Goal: Task Accomplishment & Management: Manage account settings

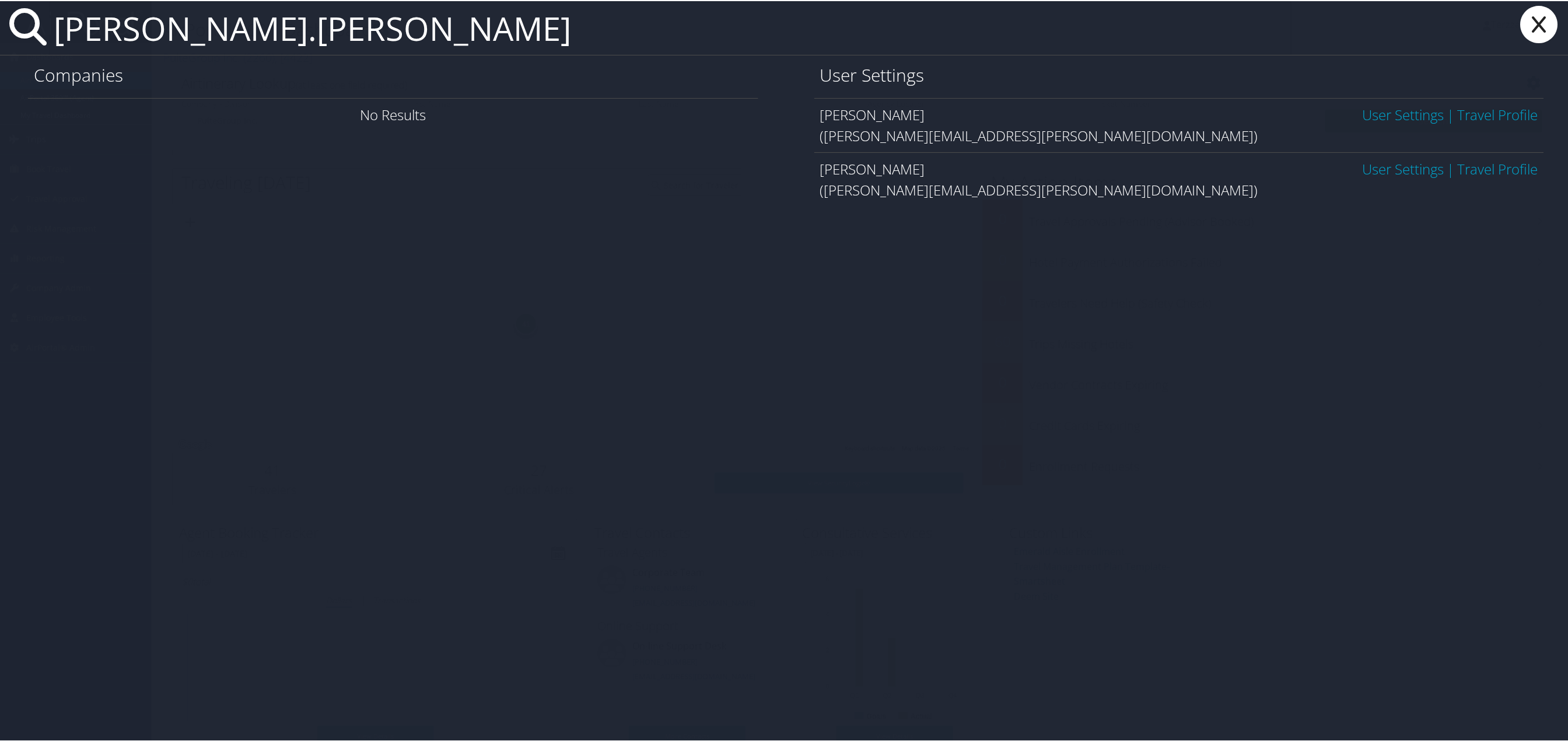
type input "derrick.coleman"
click at [1371, 114] on link "User Settings" at bounding box center [1403, 114] width 82 height 20
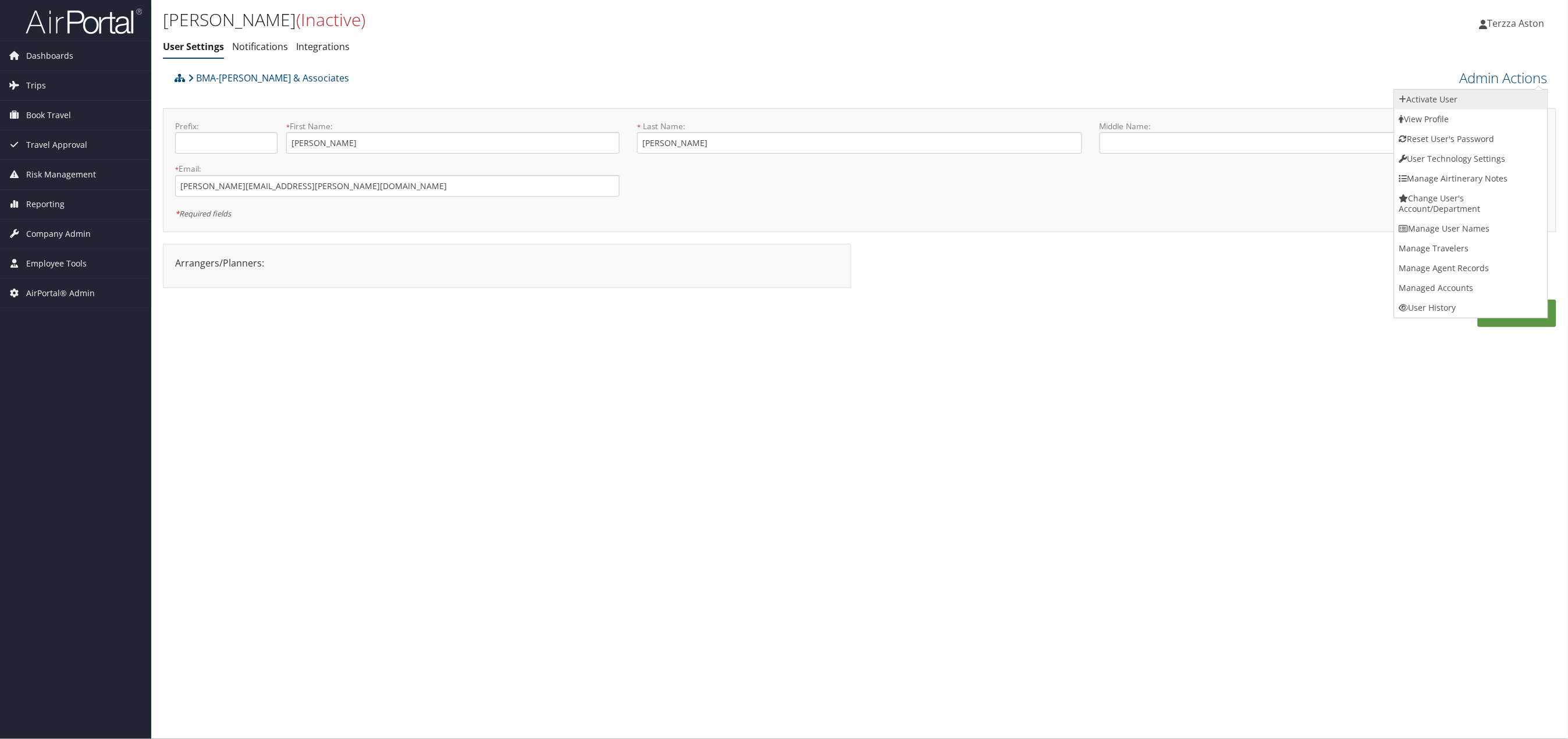
click at [1440, 104] on link "Activate User" at bounding box center [1471, 100] width 153 height 19
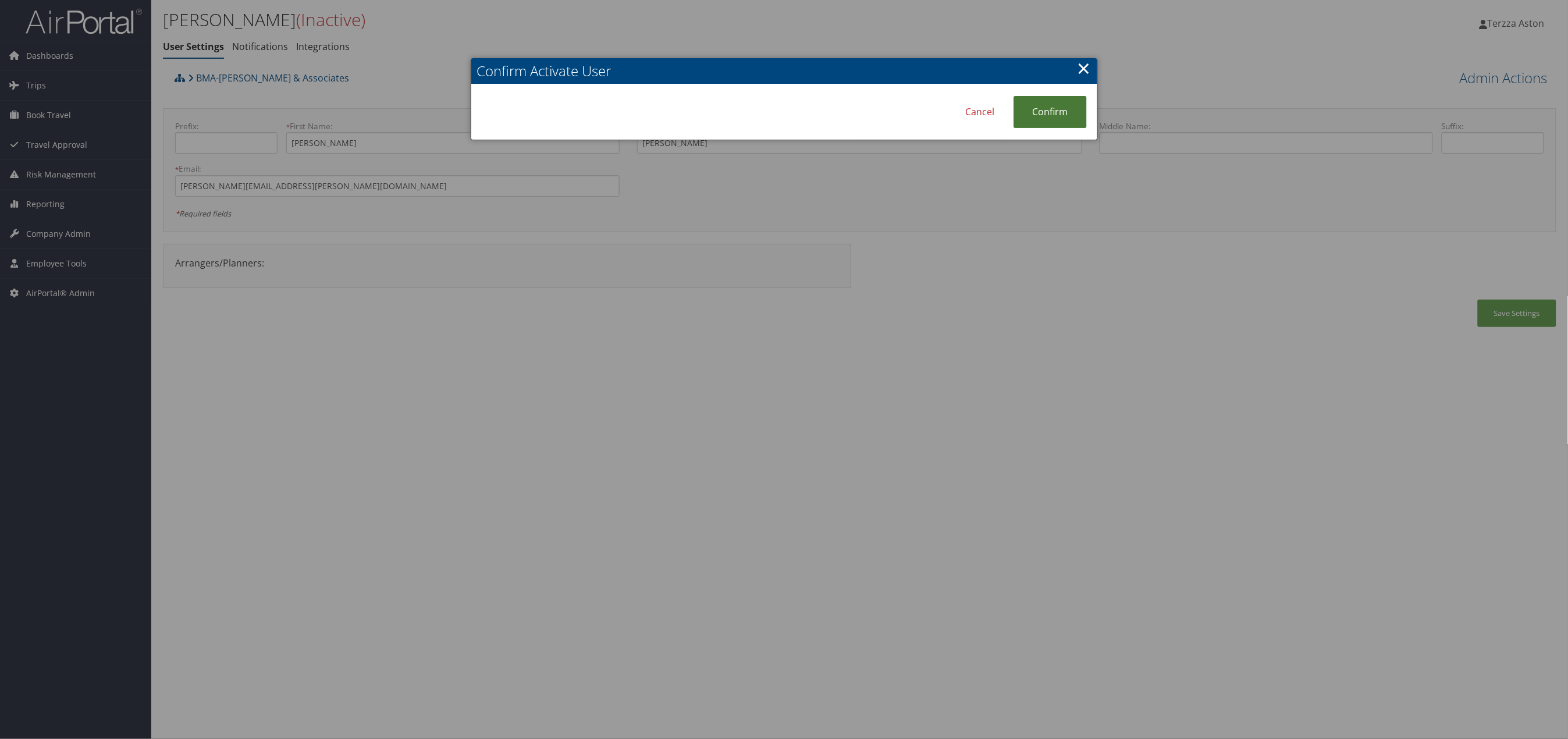
click at [1048, 103] on link "Confirm" at bounding box center [1050, 112] width 73 height 32
click at [1083, 68] on link "×" at bounding box center [1084, 67] width 13 height 23
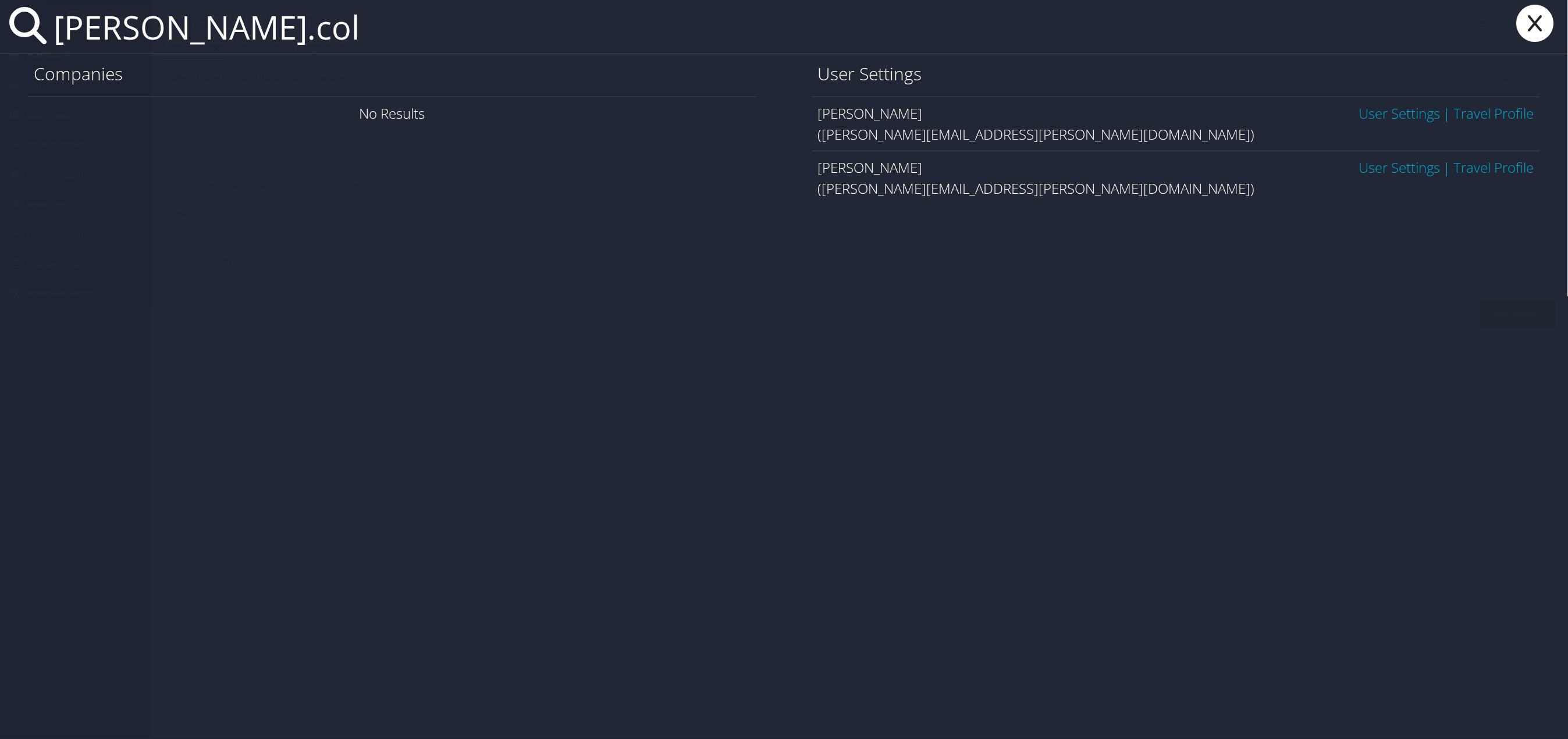
type input "[PERSON_NAME].col"
click at [1365, 120] on link "User Settings" at bounding box center [1400, 113] width 81 height 19
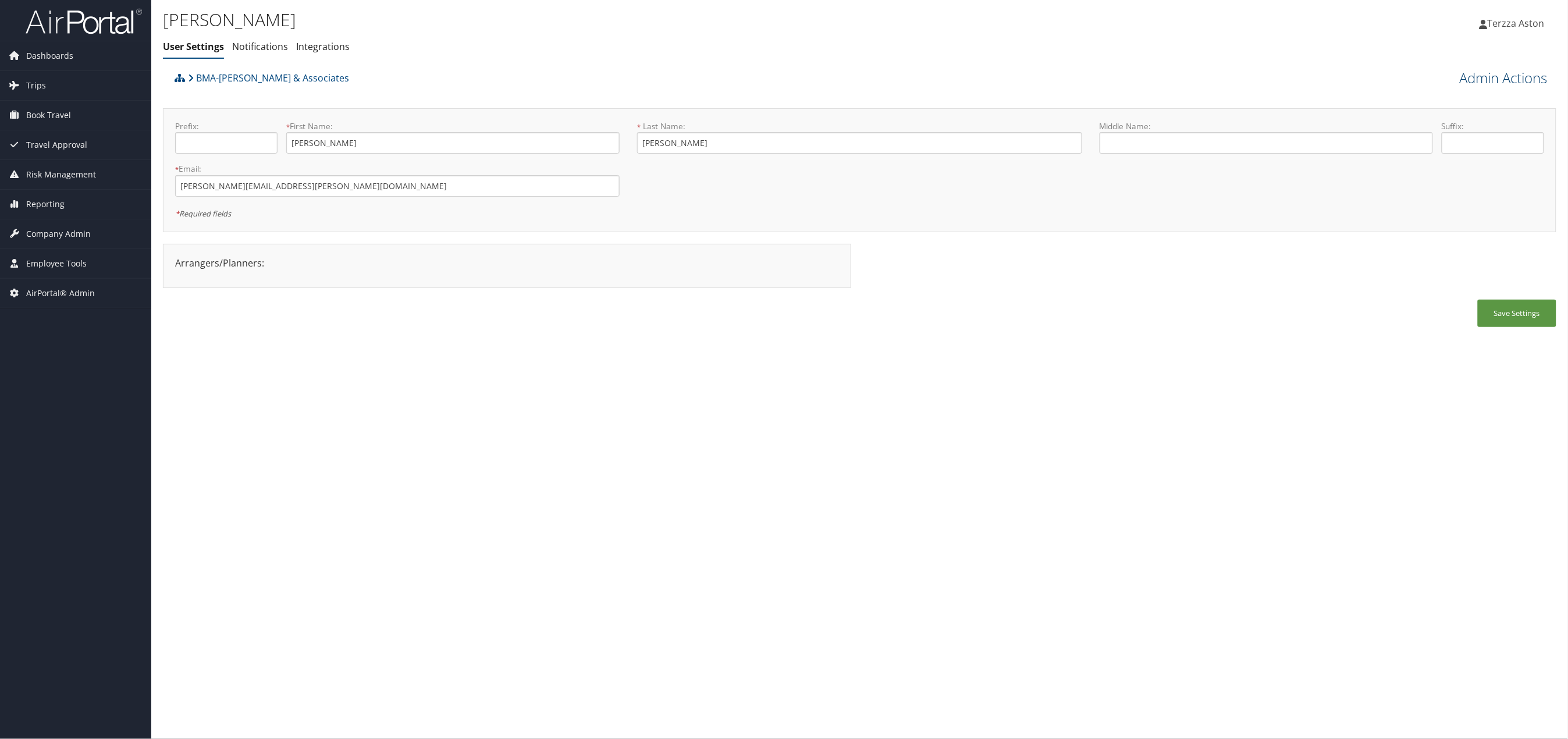
click at [1520, 80] on link "Admin Actions" at bounding box center [1503, 78] width 88 height 19
click at [1453, 120] on link "Reset User's Password" at bounding box center [1471, 119] width 153 height 19
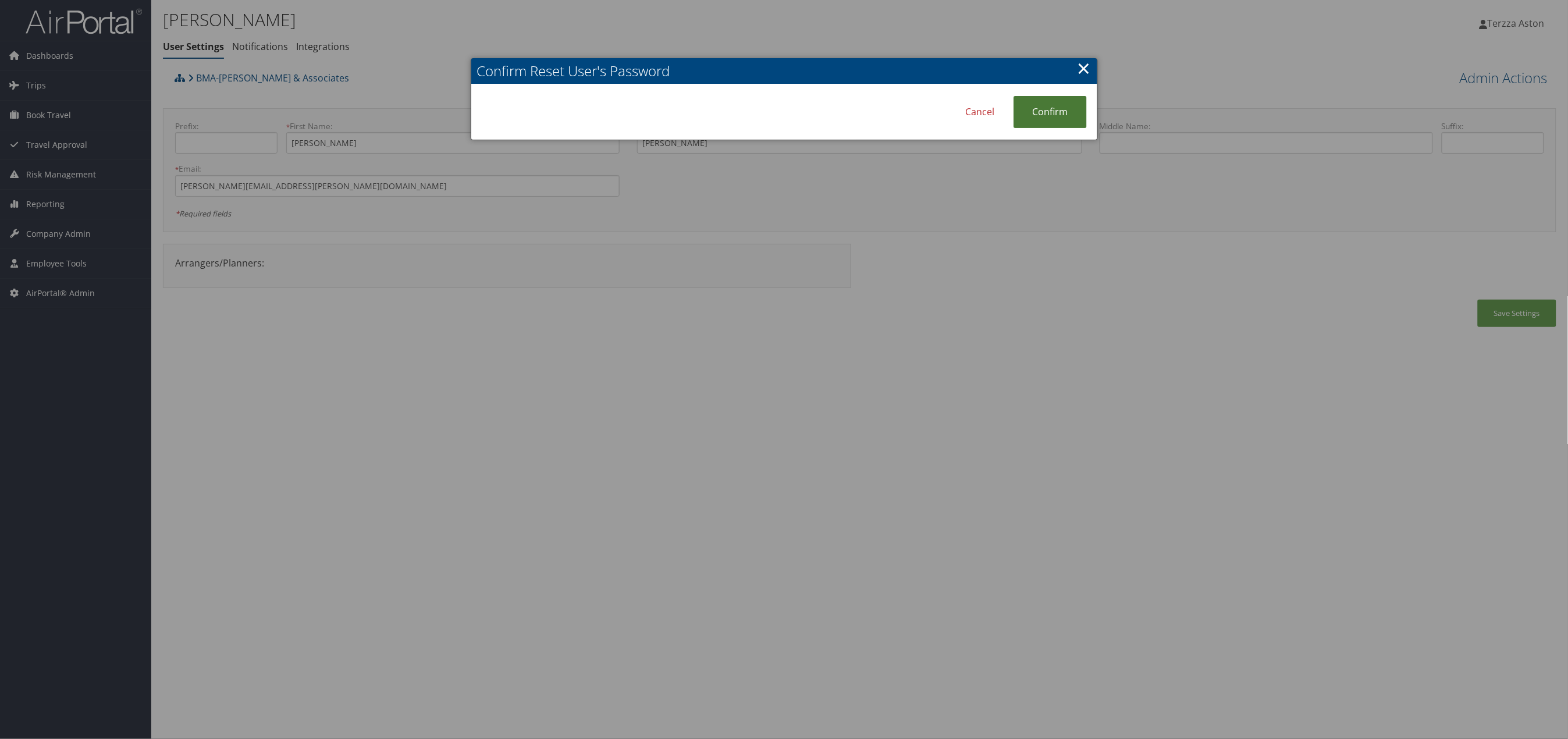
click at [1048, 109] on link "Confirm" at bounding box center [1050, 112] width 73 height 32
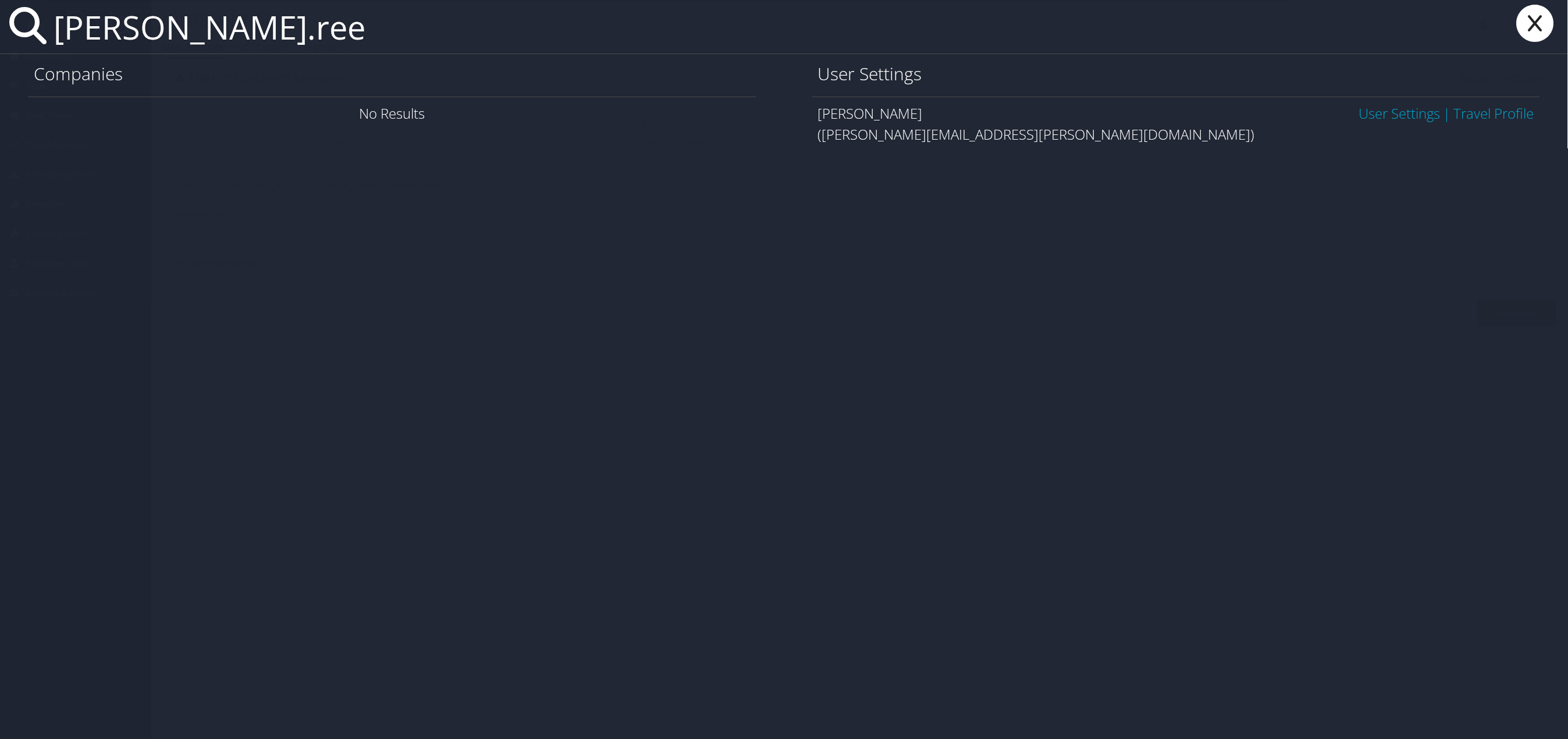
type input "margaret.ree"
click at [1383, 120] on link "User Settings" at bounding box center [1400, 113] width 81 height 19
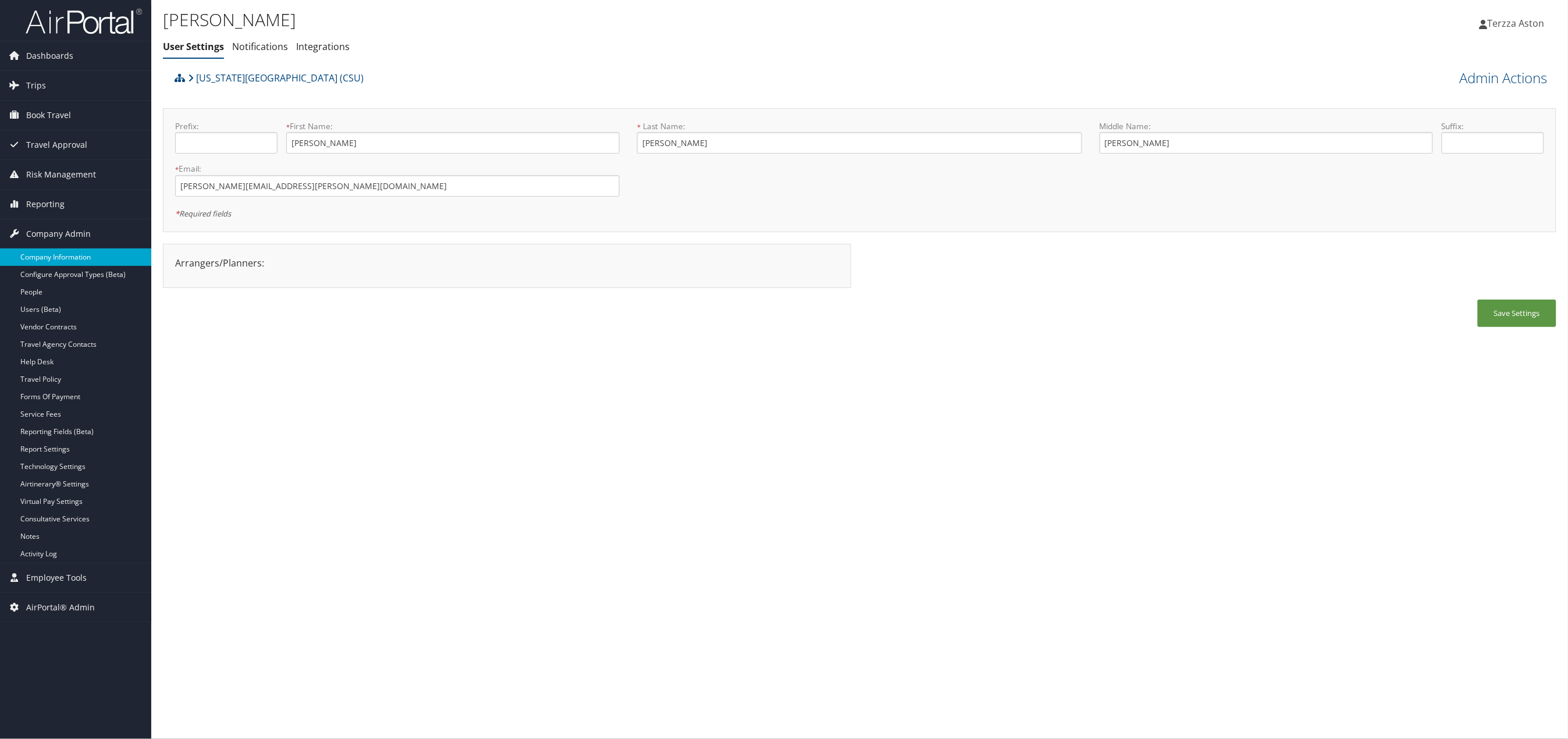
click at [65, 259] on link "Company Information" at bounding box center [75, 257] width 151 height 17
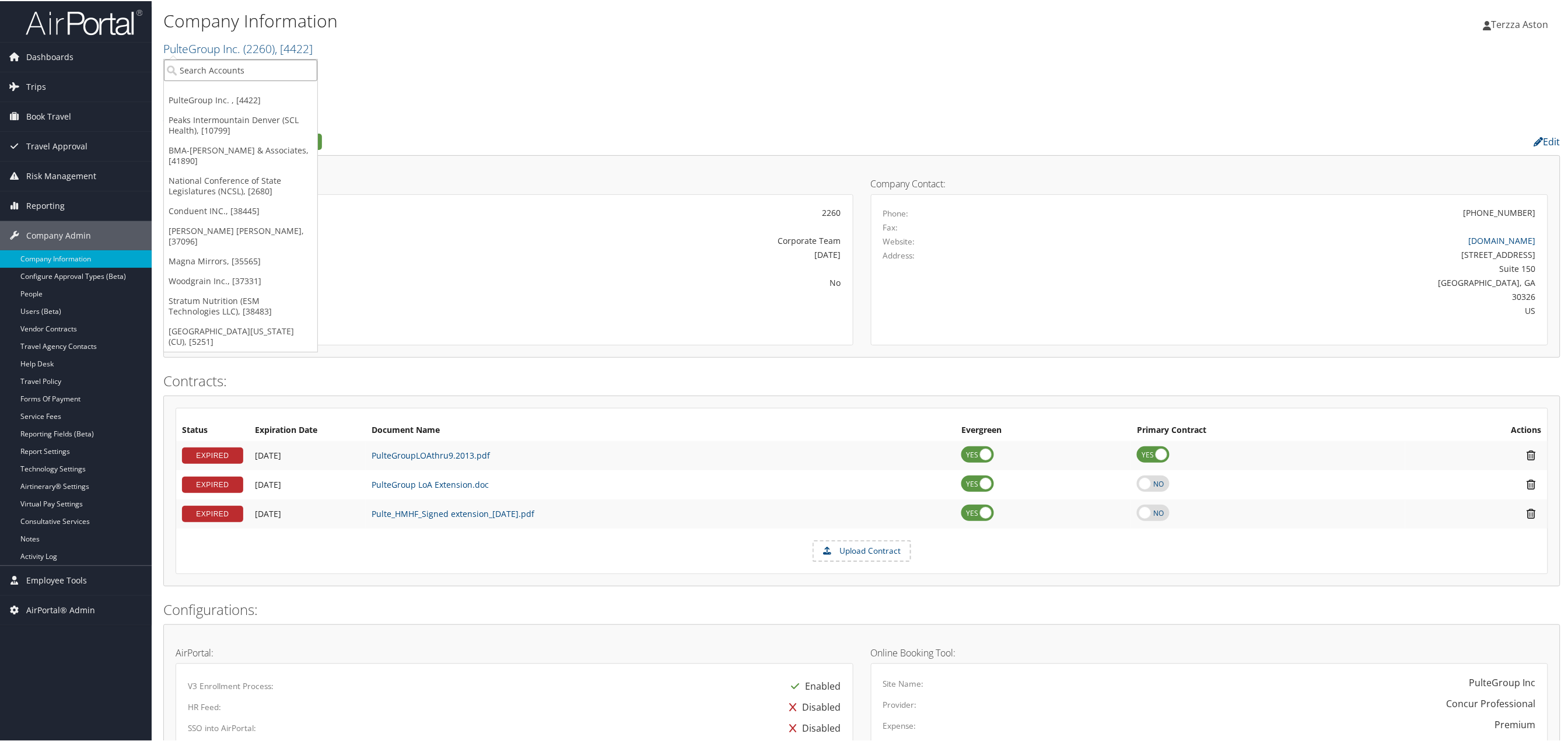
click at [202, 70] on input "search" at bounding box center [241, 69] width 154 height 22
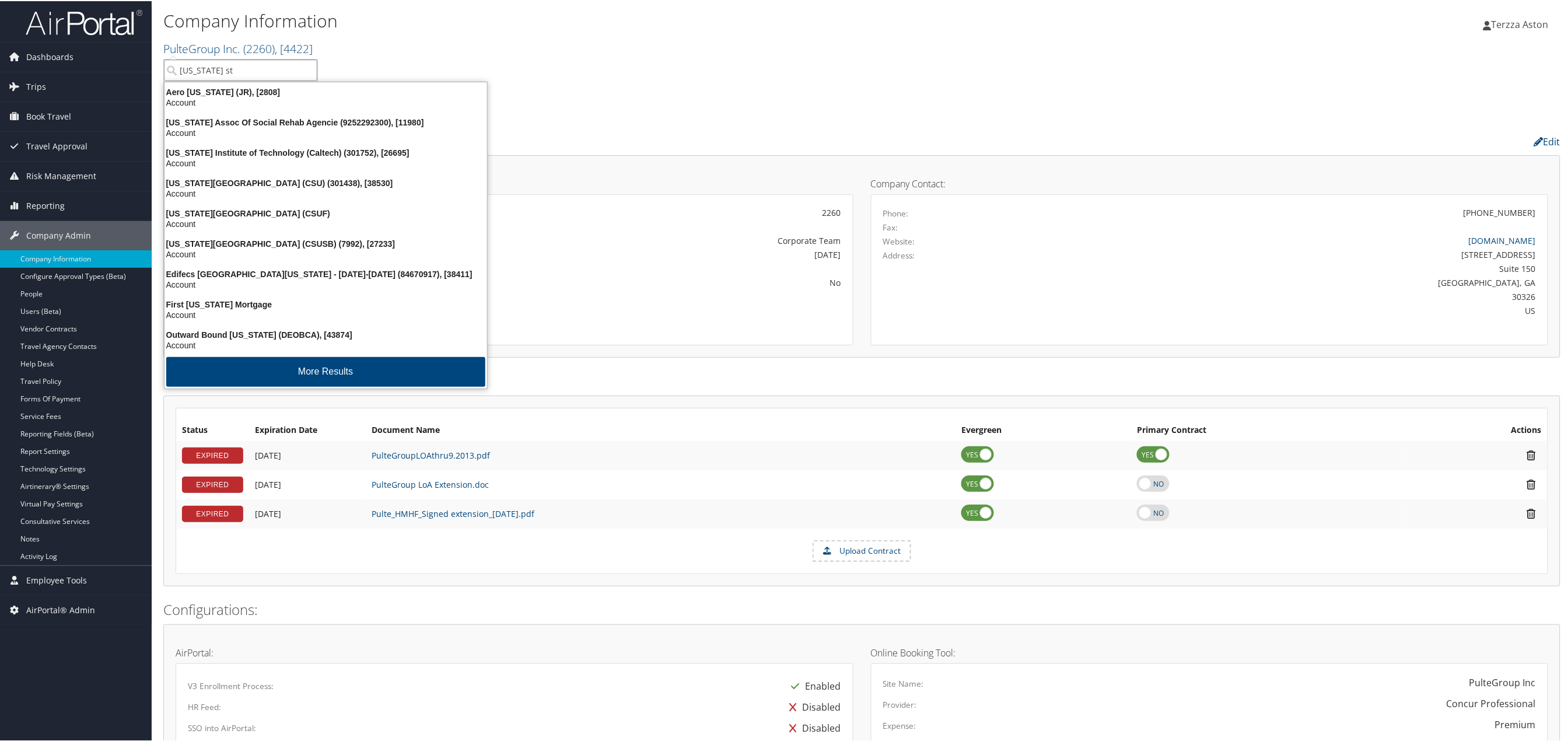
type input "california sta"
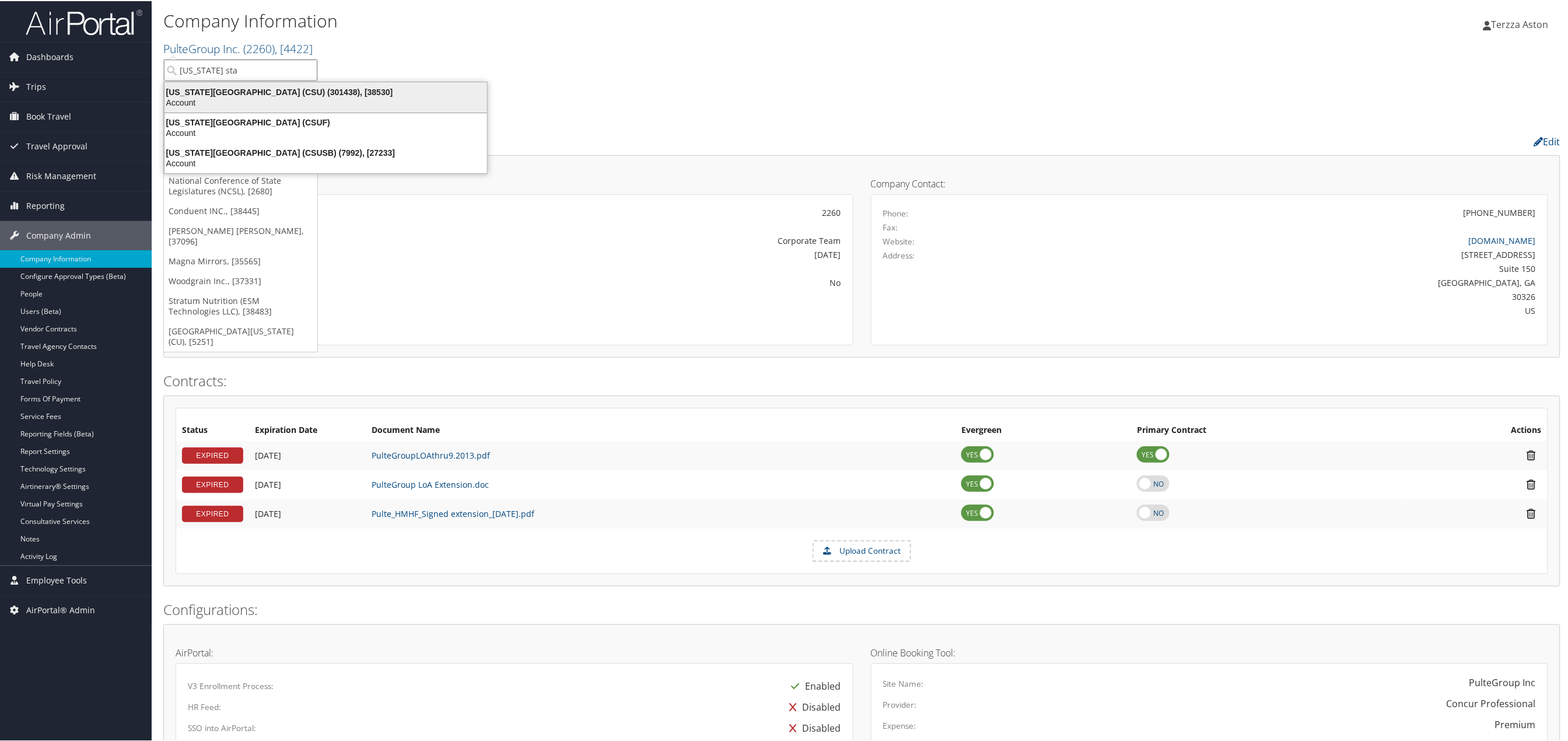
click at [209, 89] on div "California State University (CSU) (301438), [38530]" at bounding box center [326, 91] width 336 height 10
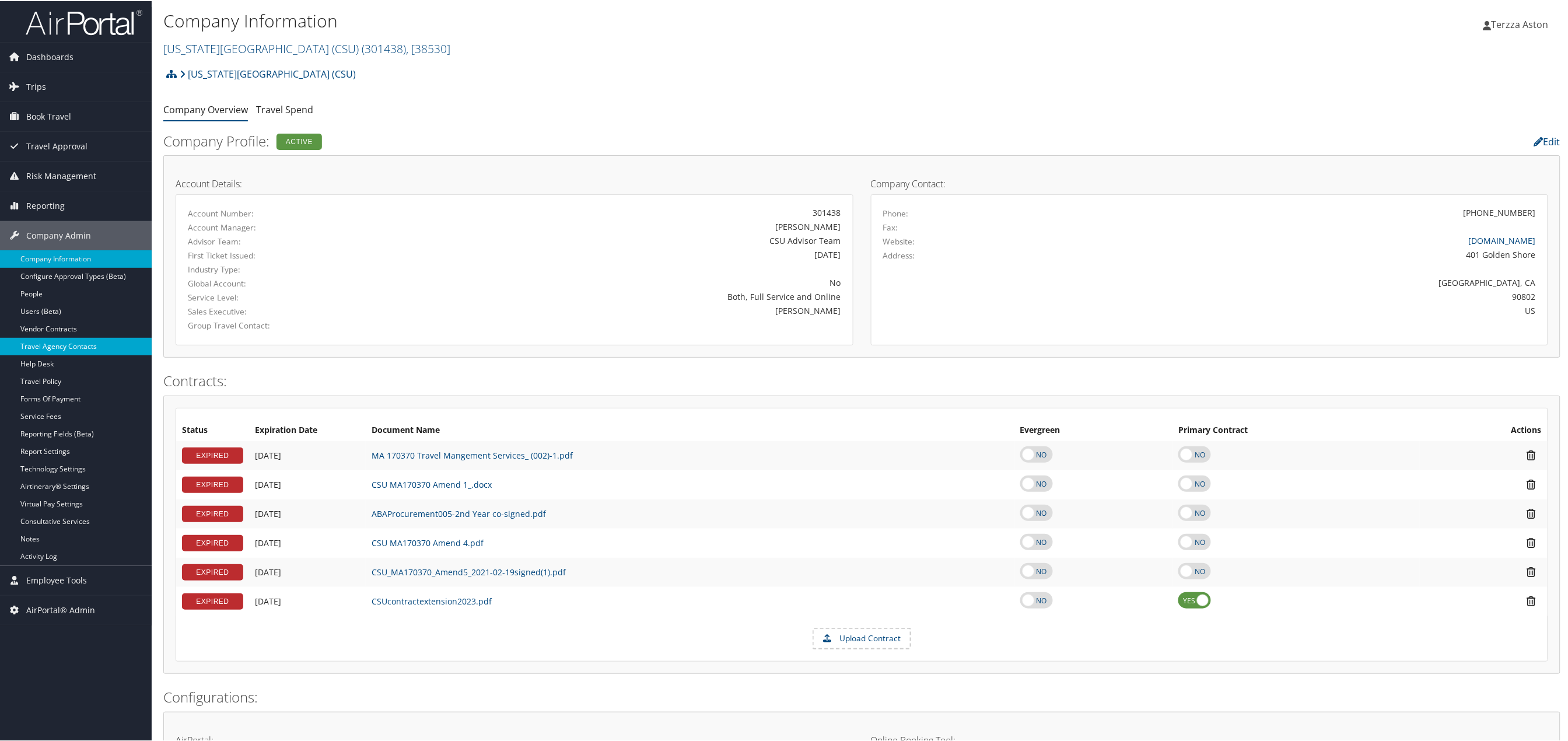
click at [68, 348] on link "Travel Agency Contacts" at bounding box center [75, 345] width 151 height 17
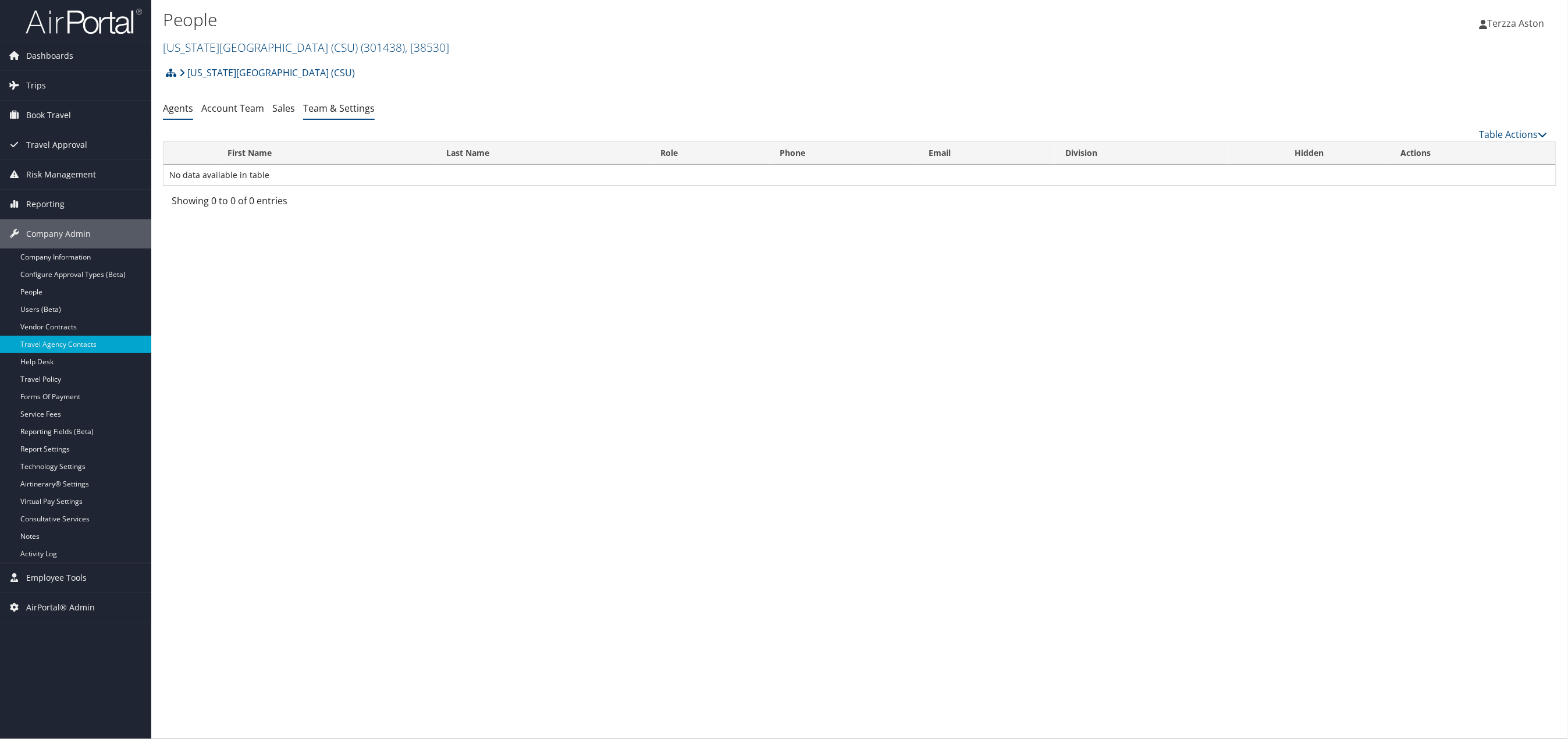
click at [335, 105] on link "Team & Settings" at bounding box center [339, 108] width 72 height 13
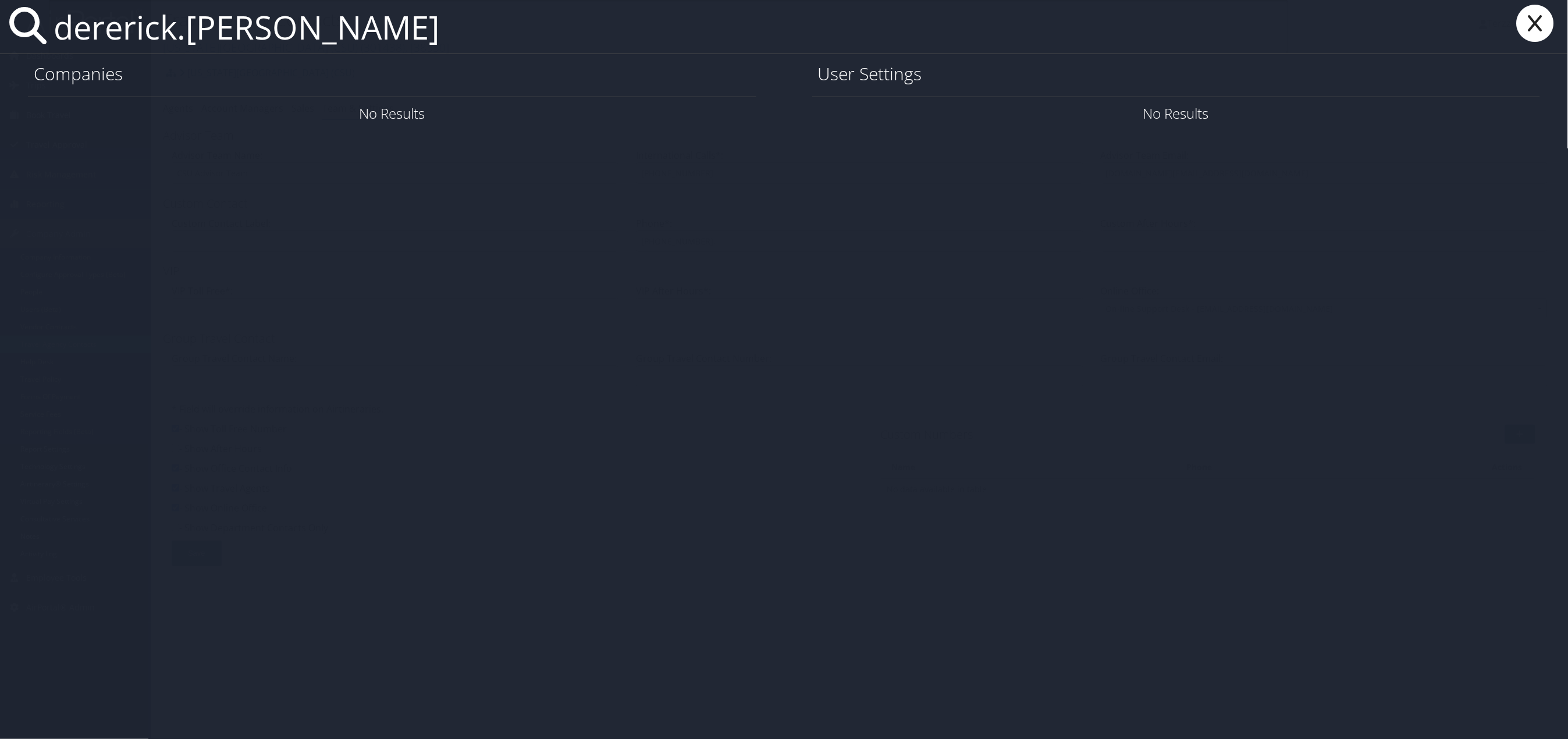
click at [108, 33] on input "dererick.[PERSON_NAME]" at bounding box center [668, 26] width 1240 height 54
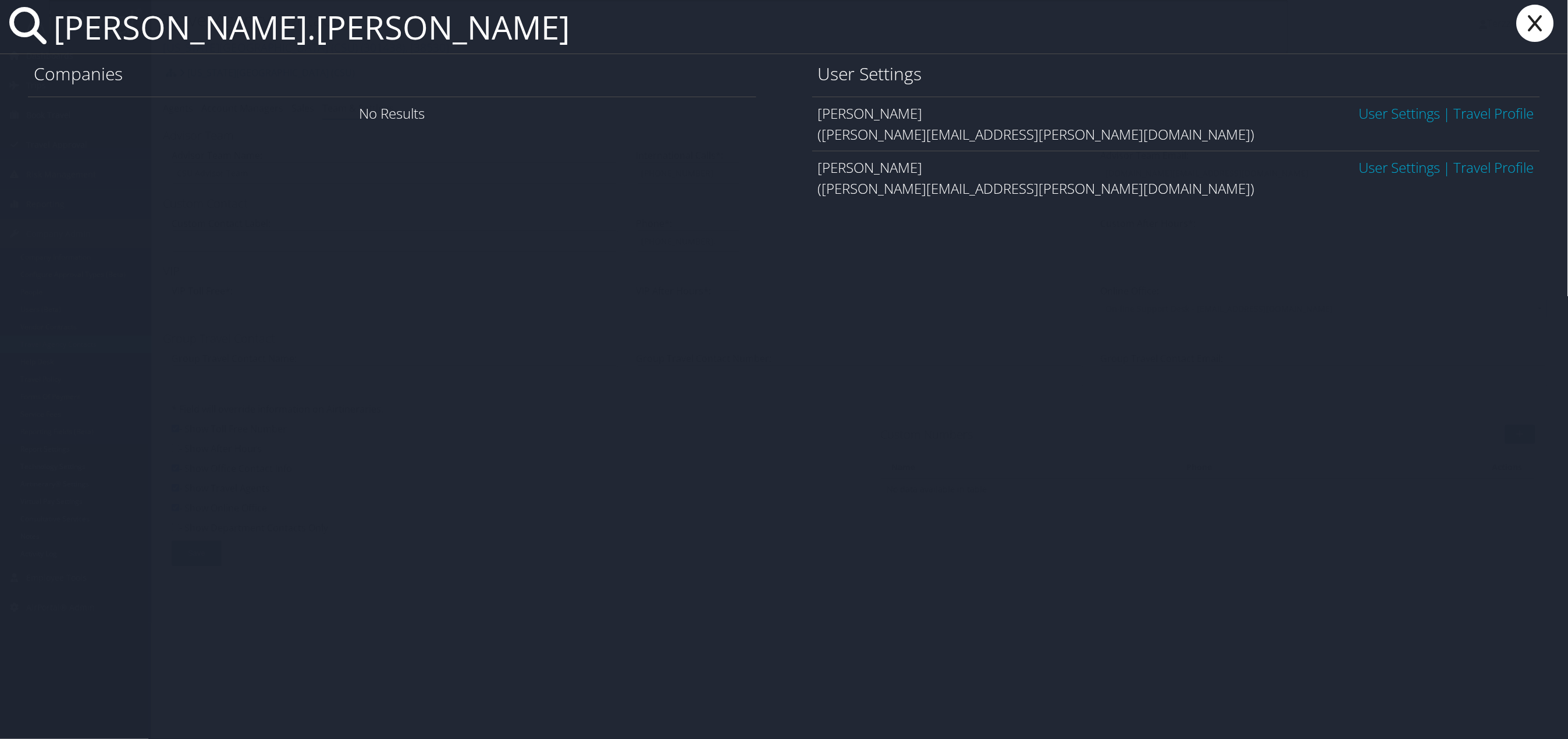
type input "derrick.coleman"
click at [1392, 111] on link "User Settings" at bounding box center [1400, 113] width 81 height 19
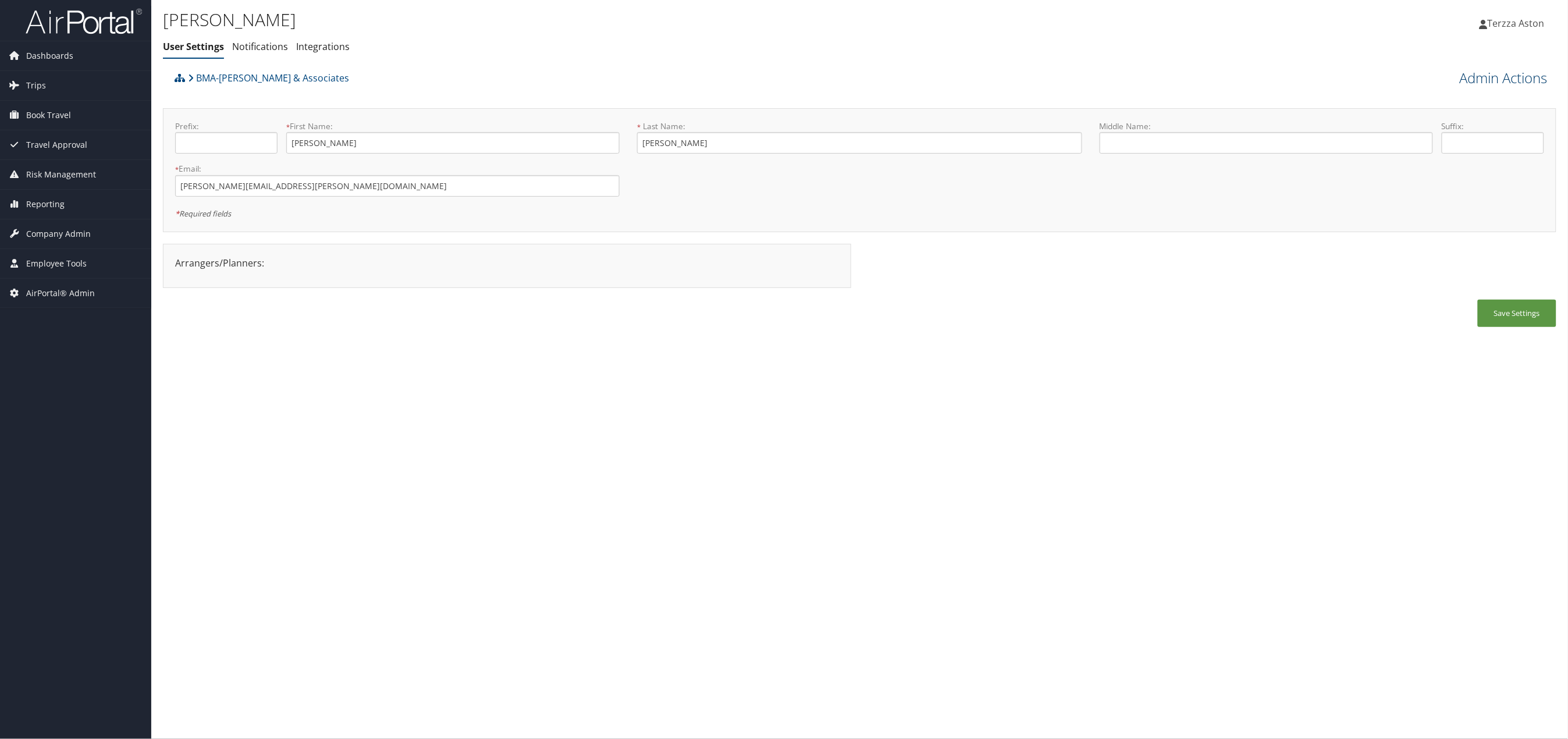
click at [1474, 79] on link "Admin Actions" at bounding box center [1503, 78] width 88 height 19
click at [1420, 139] on link "User Technology Settings" at bounding box center [1471, 139] width 153 height 19
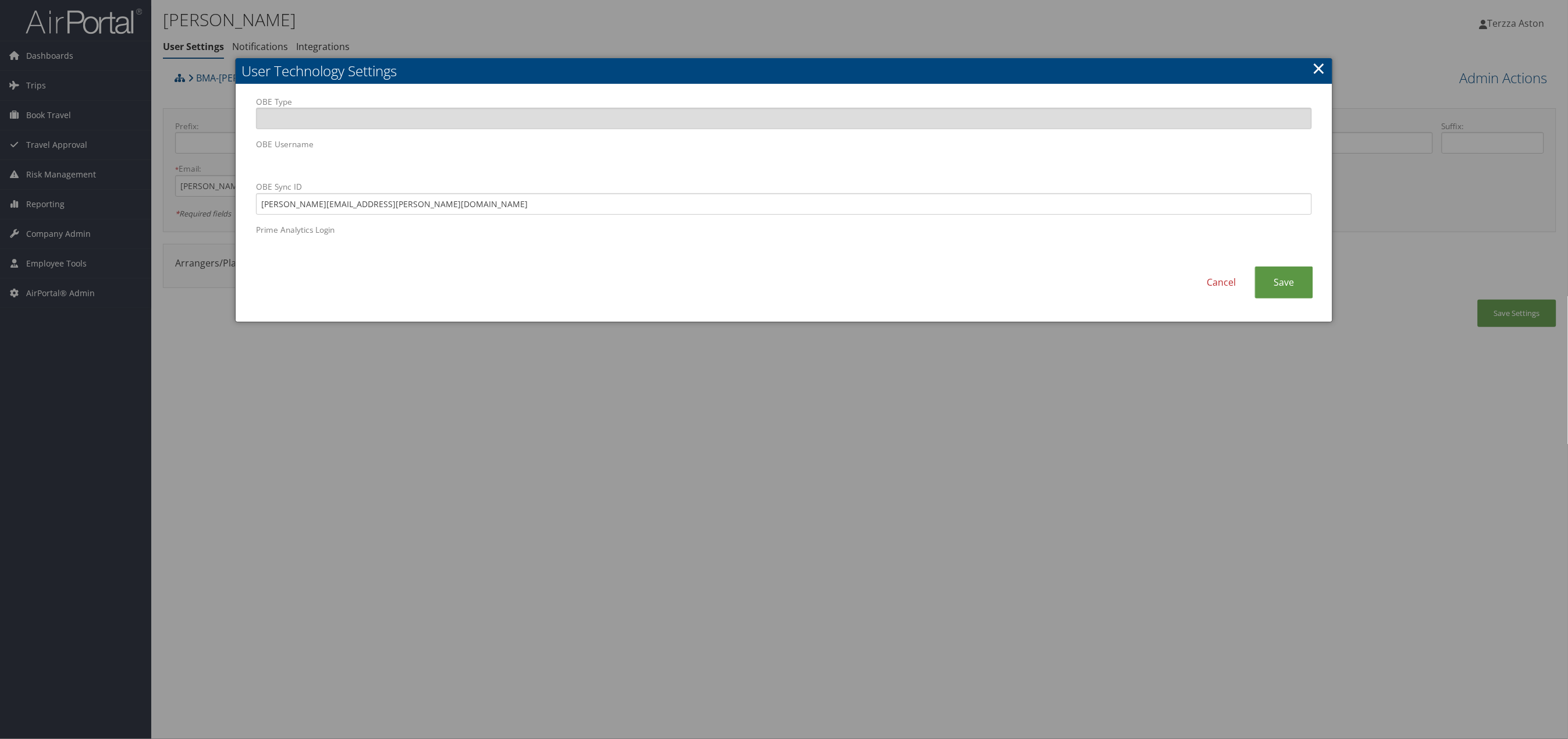
click at [498, 223] on form "OBE Type OBE Username OBE Sync ID Derrick.Coleman@BMAhq.com Prime Analytics Log…" at bounding box center [784, 177] width 1056 height 161
click at [1279, 273] on link "Save" at bounding box center [1284, 283] width 58 height 32
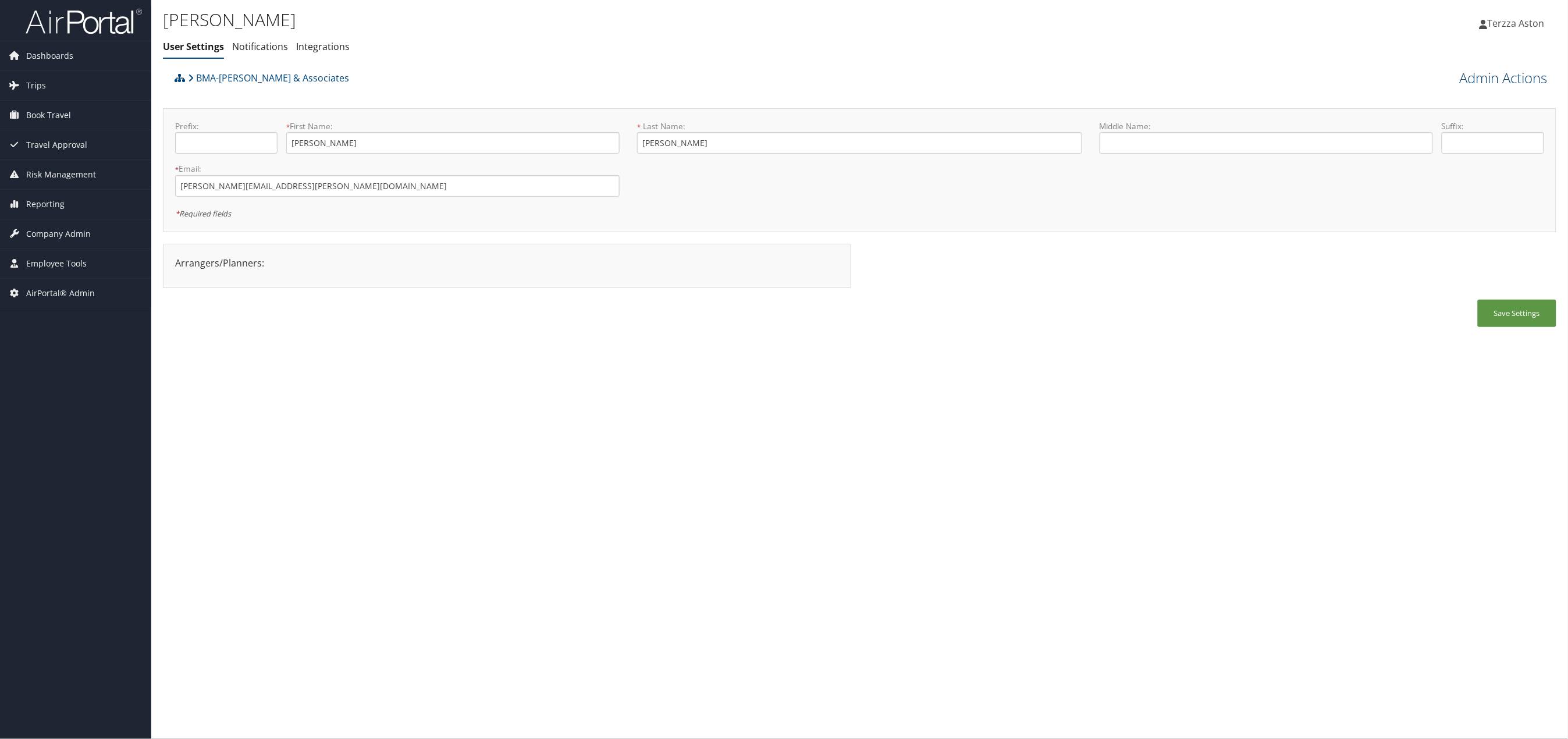
click at [1524, 71] on link "Admin Actions" at bounding box center [1503, 78] width 88 height 19
click at [1444, 134] on link "User Technology Settings" at bounding box center [1471, 139] width 153 height 19
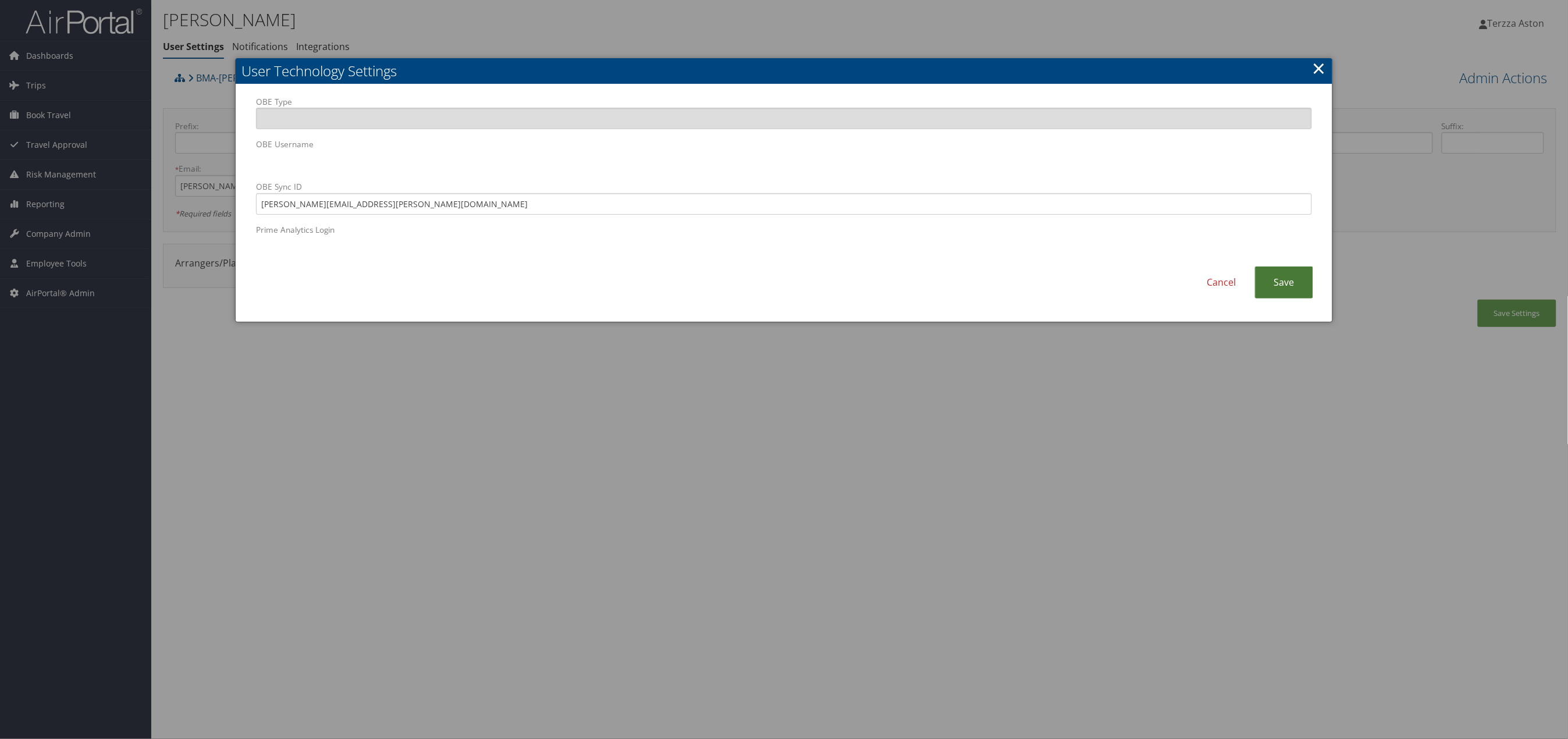
click at [1288, 282] on link "Save" at bounding box center [1284, 283] width 58 height 32
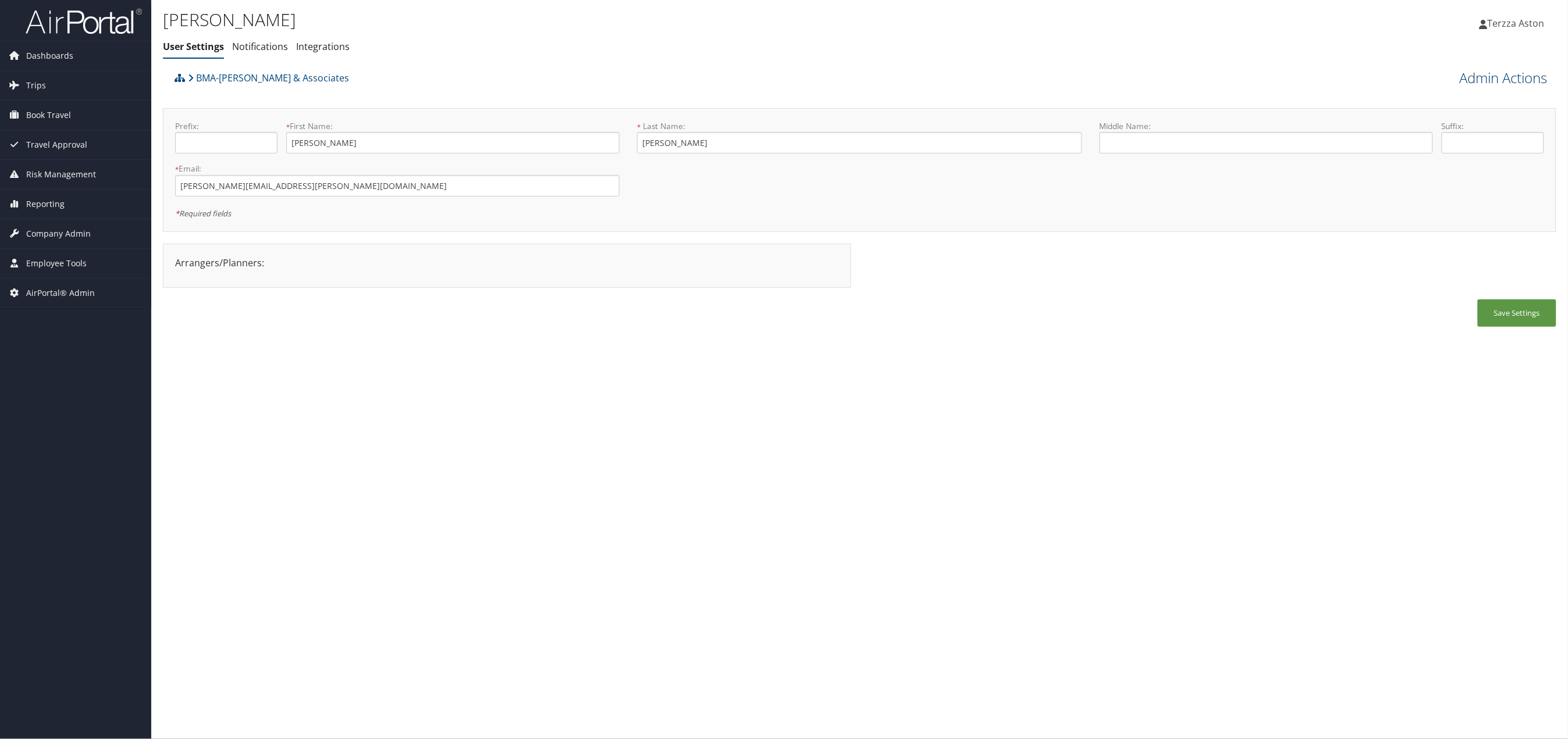
click at [1503, 77] on link "Admin Actions" at bounding box center [1503, 78] width 88 height 19
click at [1441, 132] on link "User Technology Settings" at bounding box center [1471, 139] width 153 height 19
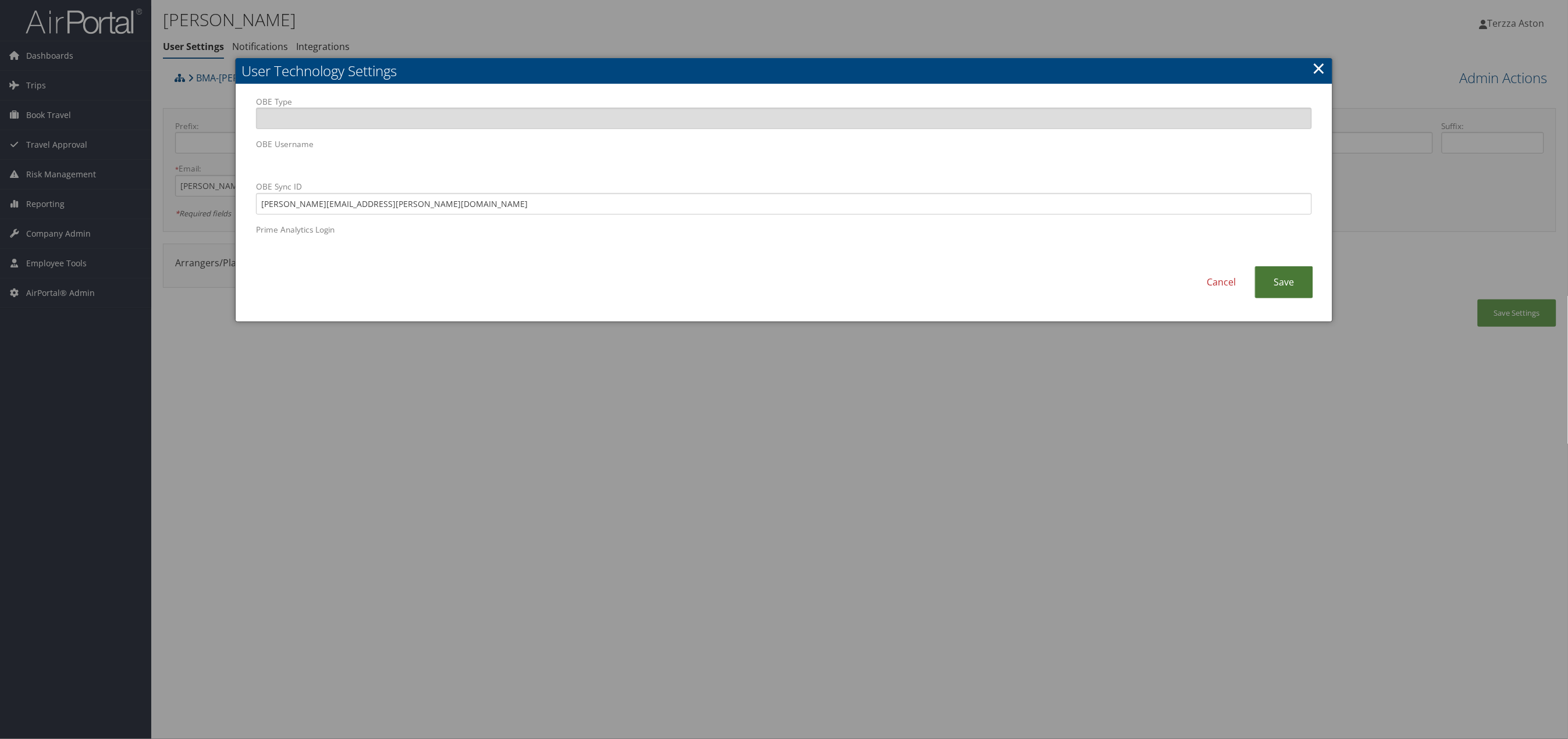
click at [1268, 286] on link "Save" at bounding box center [1284, 283] width 58 height 32
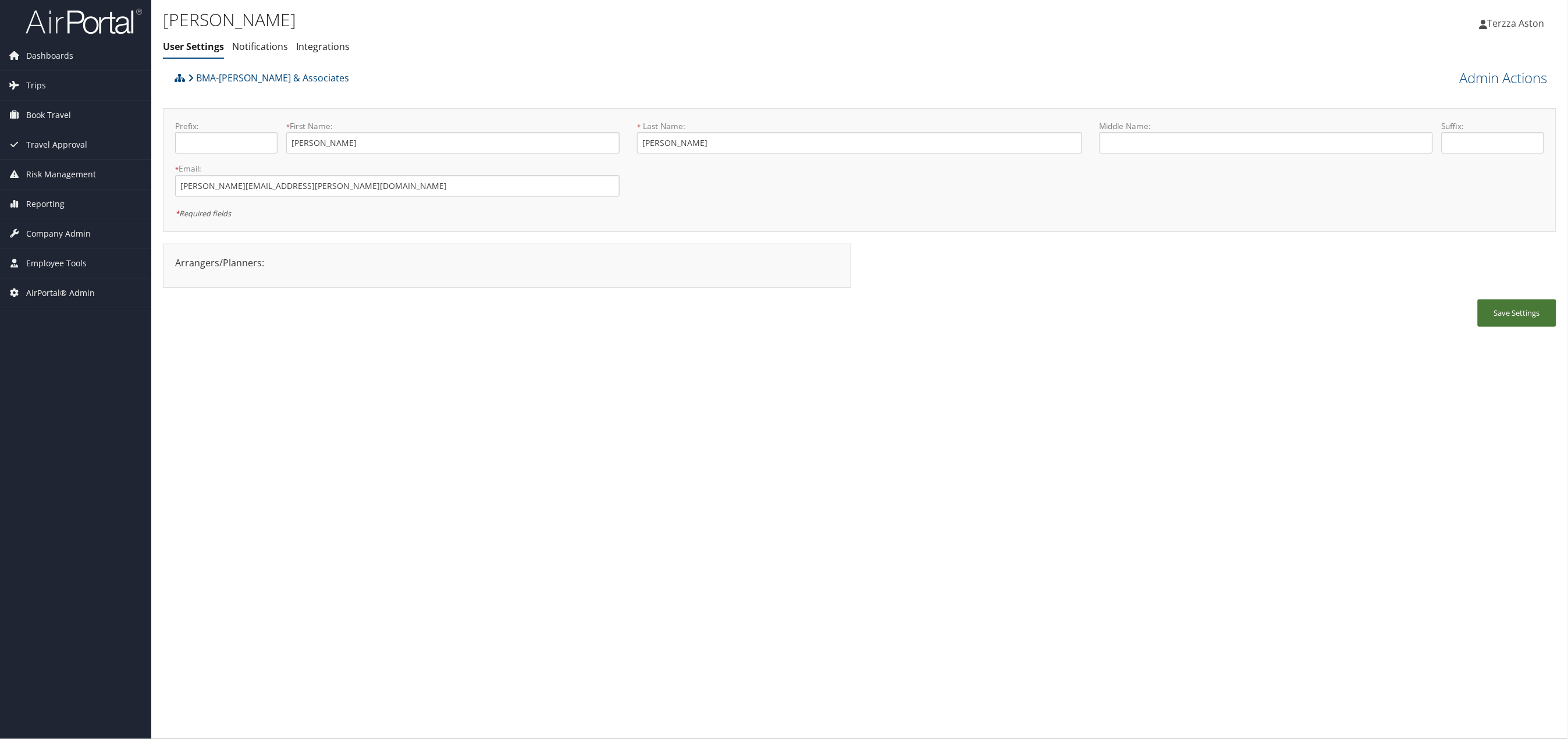
click at [1513, 314] on button "Save Settings" at bounding box center [1516, 313] width 79 height 27
click at [1512, 77] on link "Admin Actions" at bounding box center [1503, 78] width 88 height 19
click at [1259, 307] on div "Save Settings" at bounding box center [860, 319] width 1393 height 39
click at [1498, 74] on link "Admin Actions" at bounding box center [1503, 78] width 88 height 19
click at [1446, 136] on link "User Technology Settings" at bounding box center [1471, 139] width 153 height 19
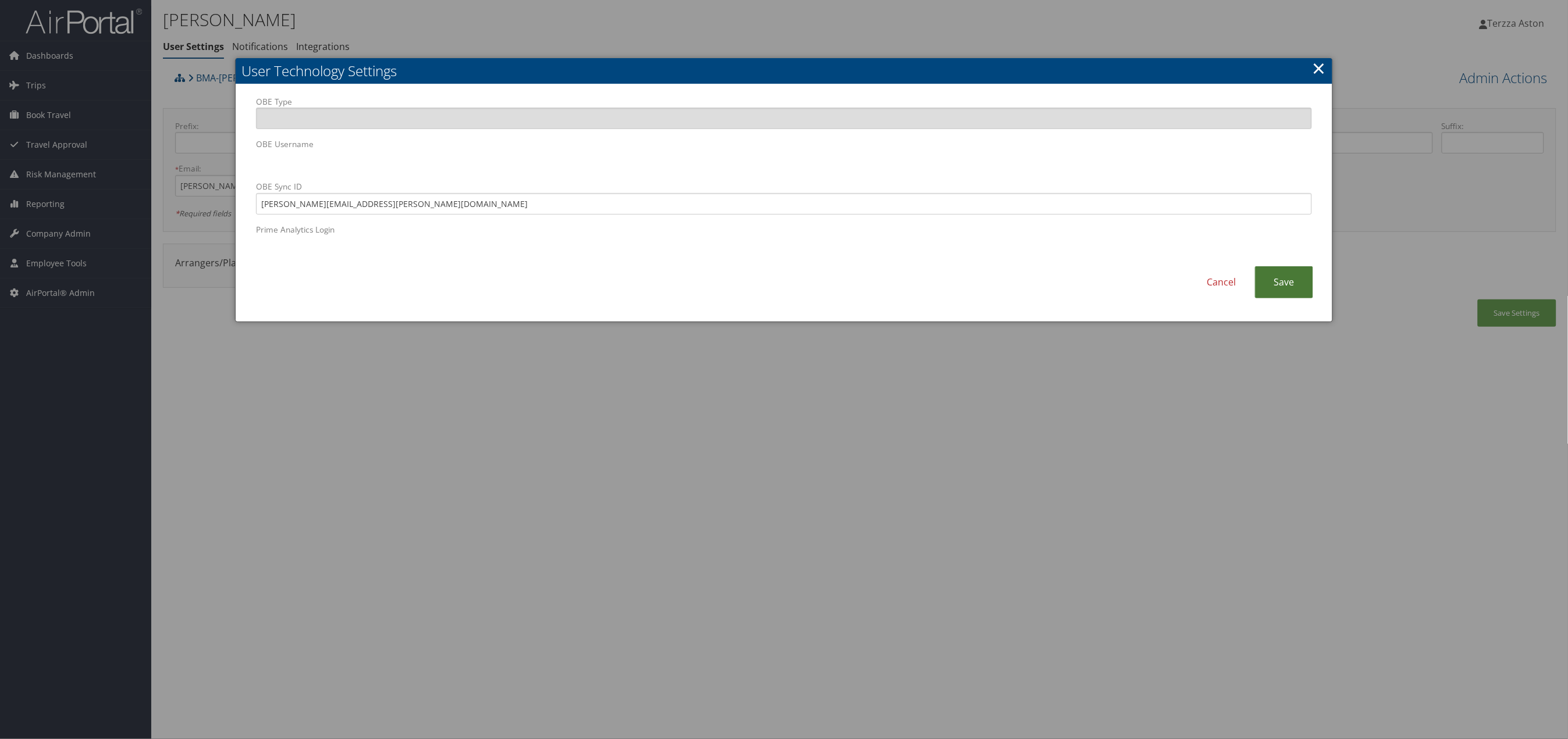
click at [1287, 285] on link "Save" at bounding box center [1284, 283] width 58 height 32
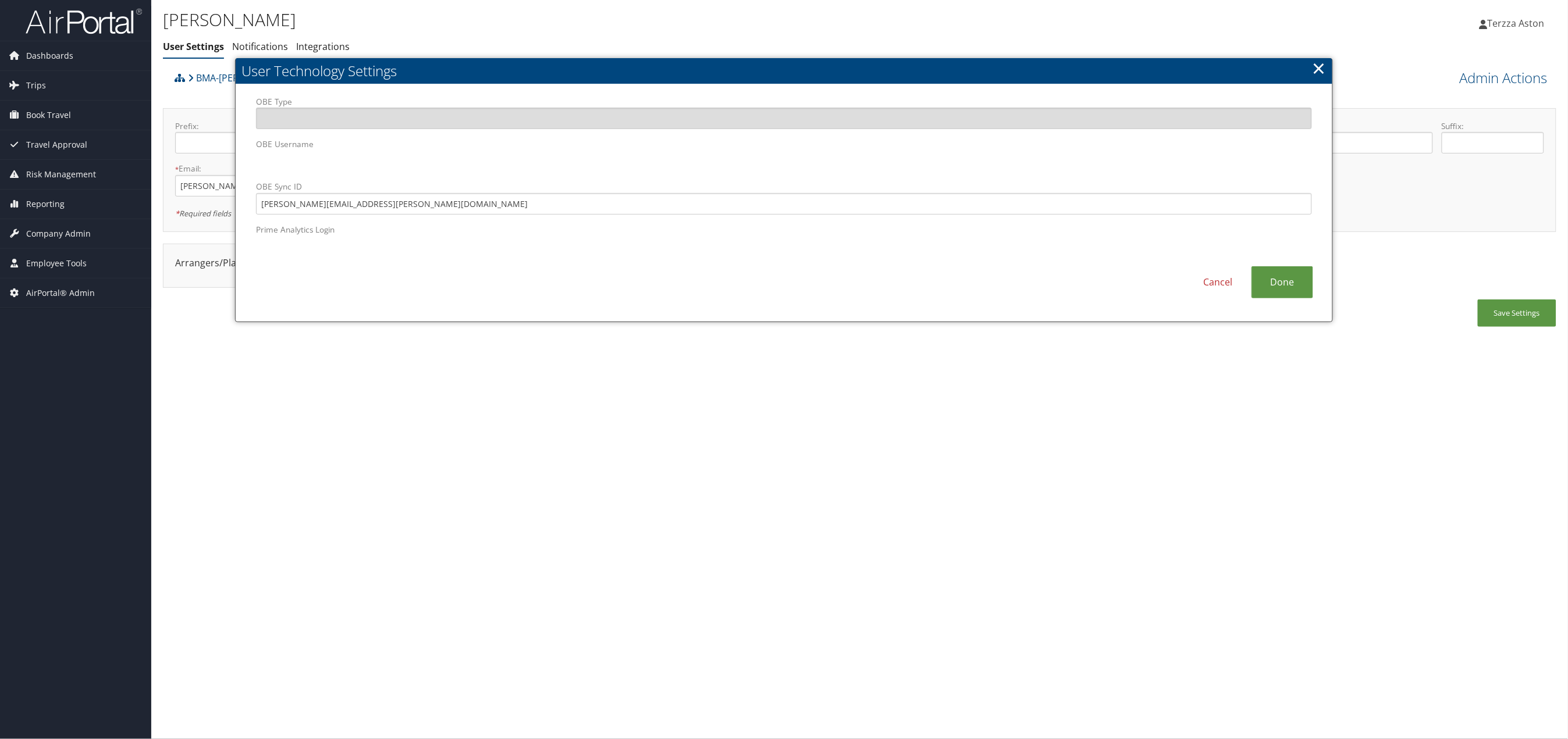
click at [1316, 69] on link "×" at bounding box center [1319, 67] width 13 height 23
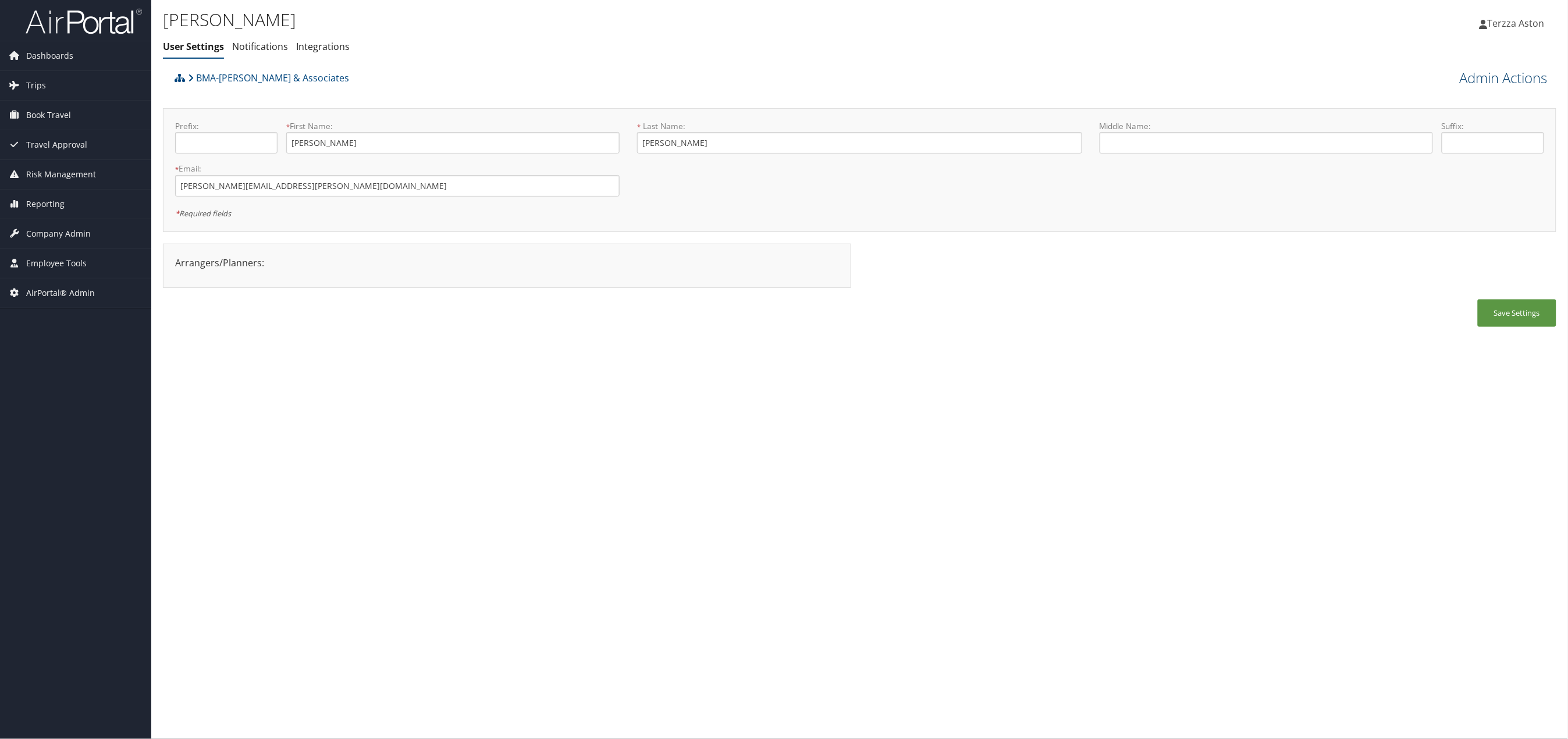
click at [1503, 79] on link "Admin Actions" at bounding box center [1503, 78] width 88 height 19
click at [1466, 121] on link "Reset User's Password" at bounding box center [1471, 119] width 153 height 19
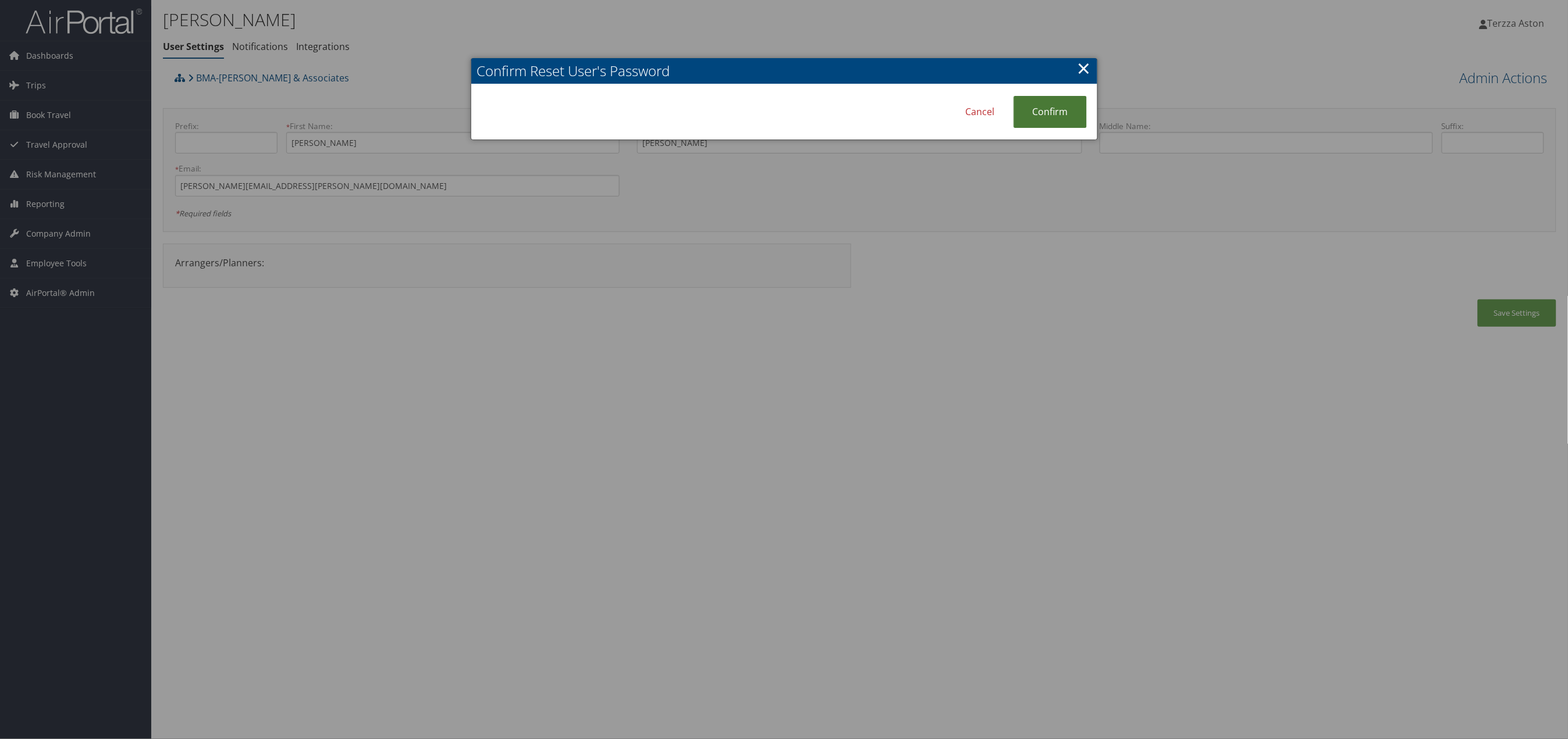
click at [1050, 112] on link "Confirm" at bounding box center [1050, 112] width 73 height 32
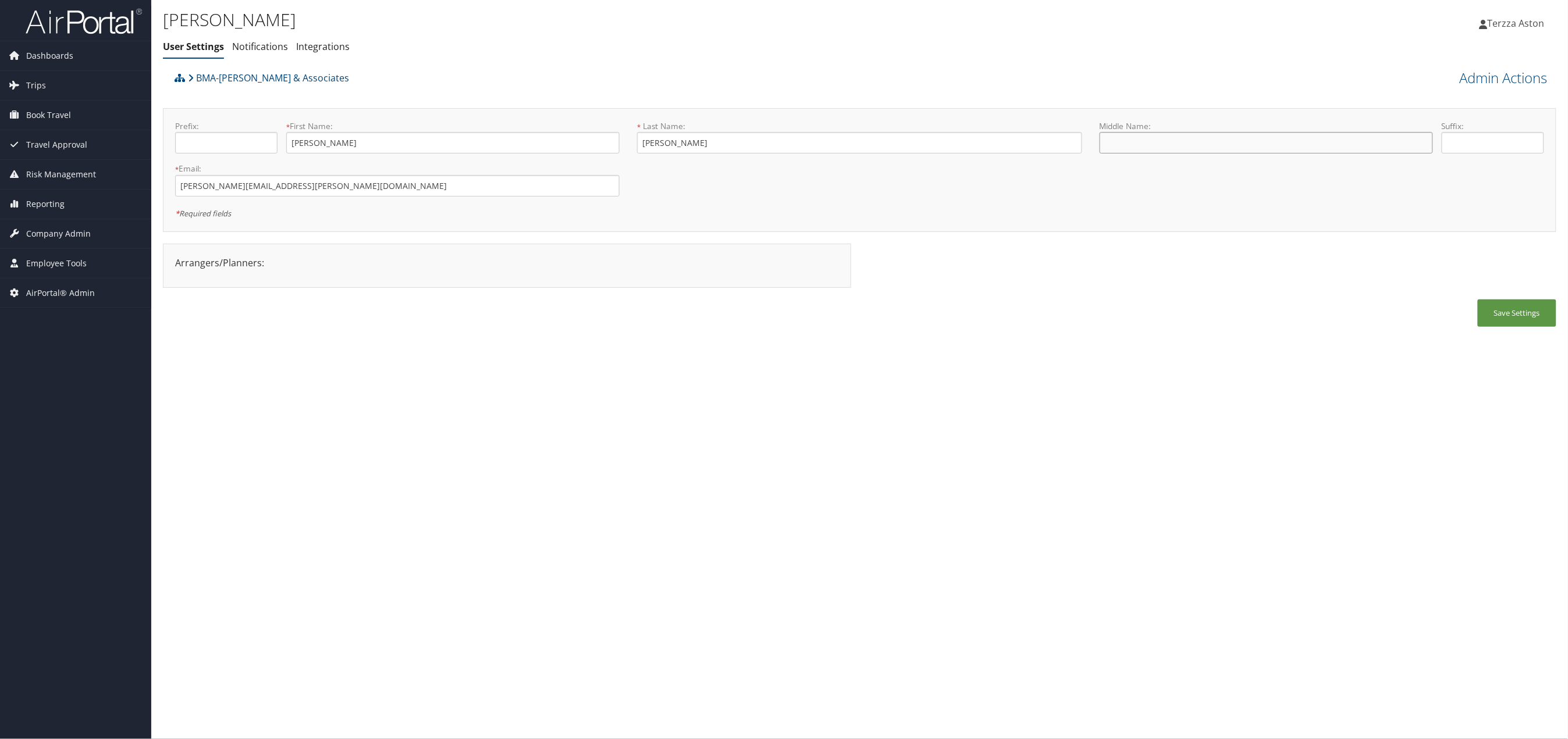
click at [1130, 145] on input "text" at bounding box center [1266, 143] width 333 height 22
type input "[PERSON_NAME]"
click at [1507, 319] on button "Save Settings" at bounding box center [1516, 313] width 79 height 27
click at [1512, 74] on link "Admin Actions" at bounding box center [1503, 78] width 88 height 19
click at [1453, 140] on link "User Technology Settings" at bounding box center [1471, 139] width 153 height 19
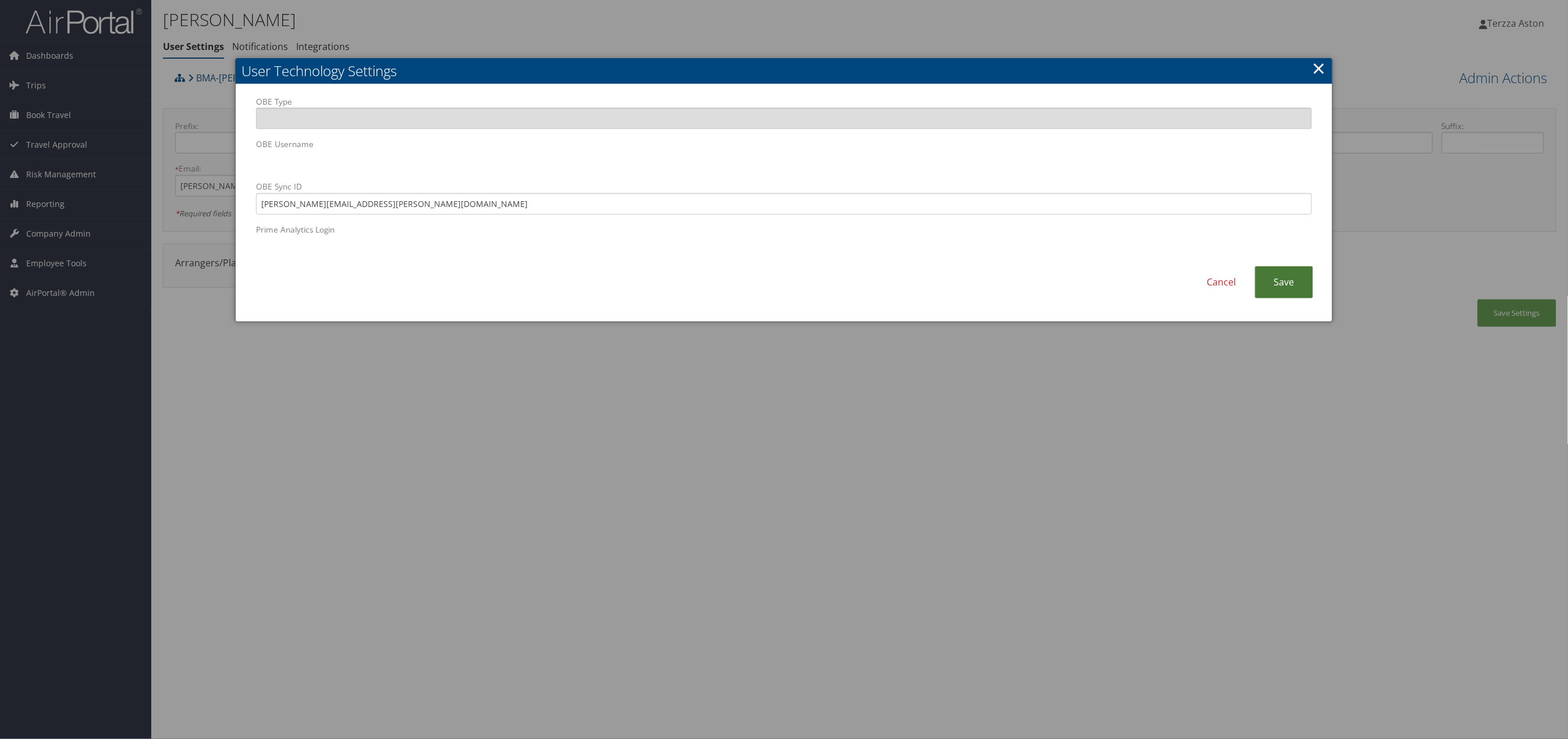
click at [1306, 288] on link "Save" at bounding box center [1284, 283] width 58 height 32
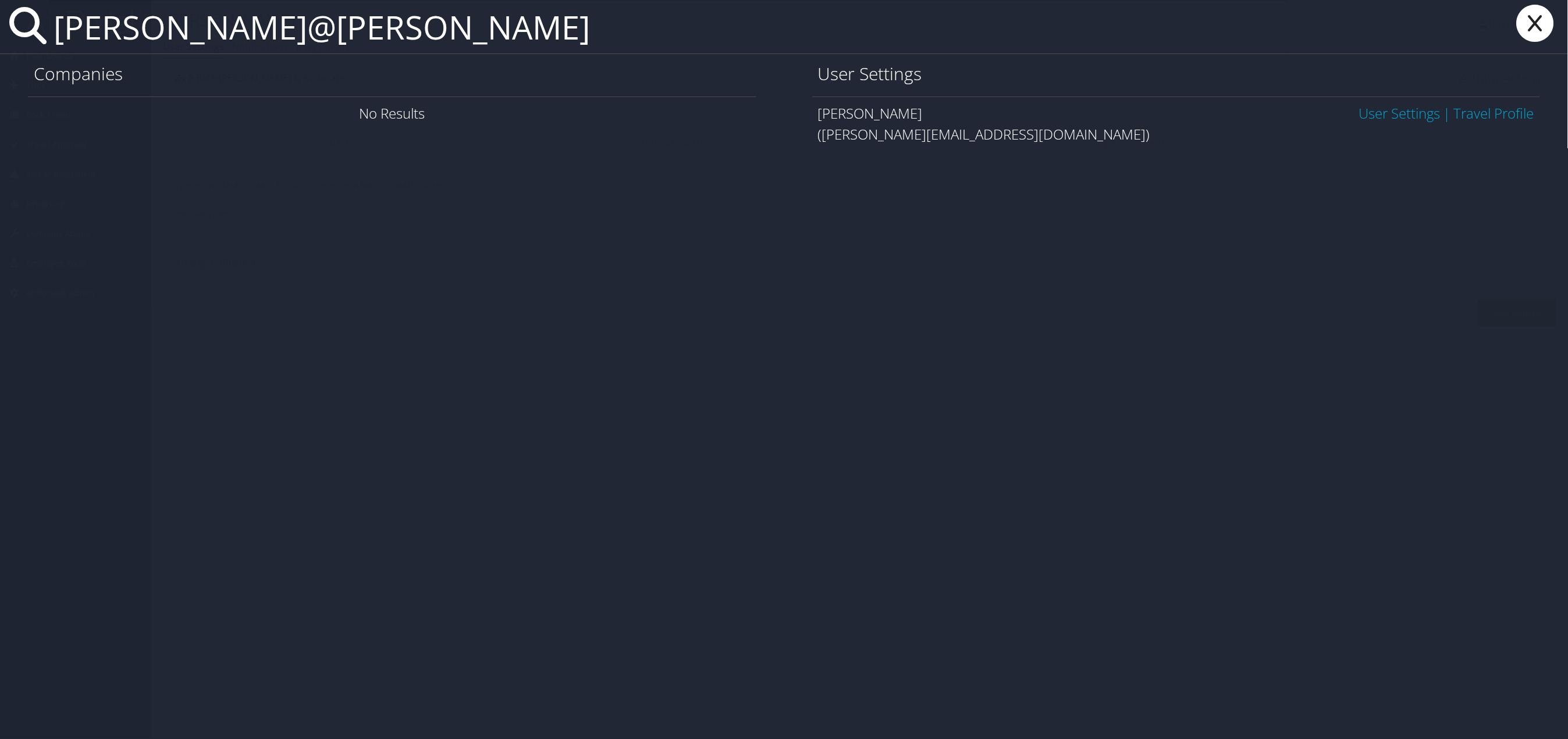
type input "[PERSON_NAME]@[PERSON_NAME]"
click at [1402, 121] on link "User Settings" at bounding box center [1400, 113] width 81 height 19
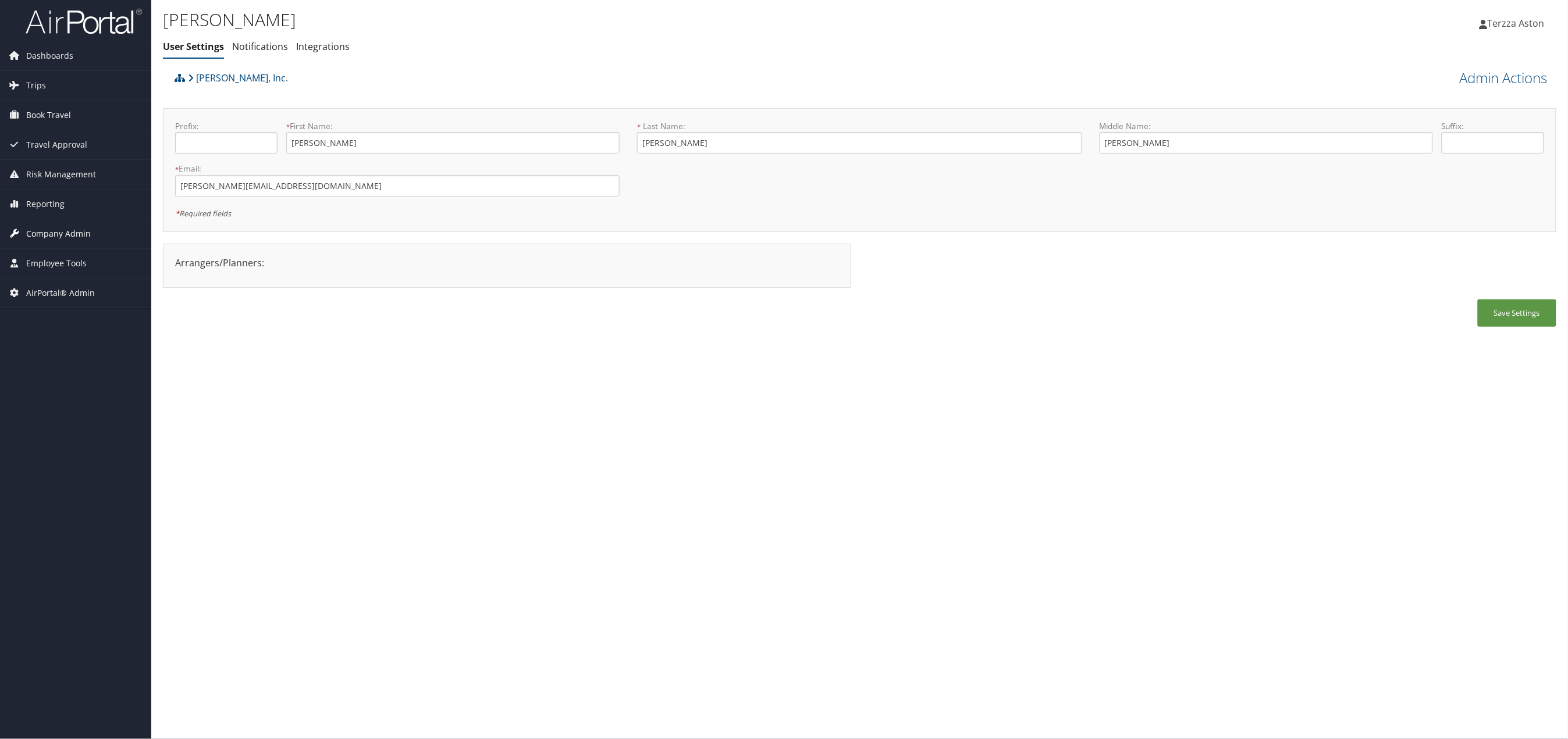
click at [58, 235] on span "Company Admin" at bounding box center [58, 234] width 65 height 29
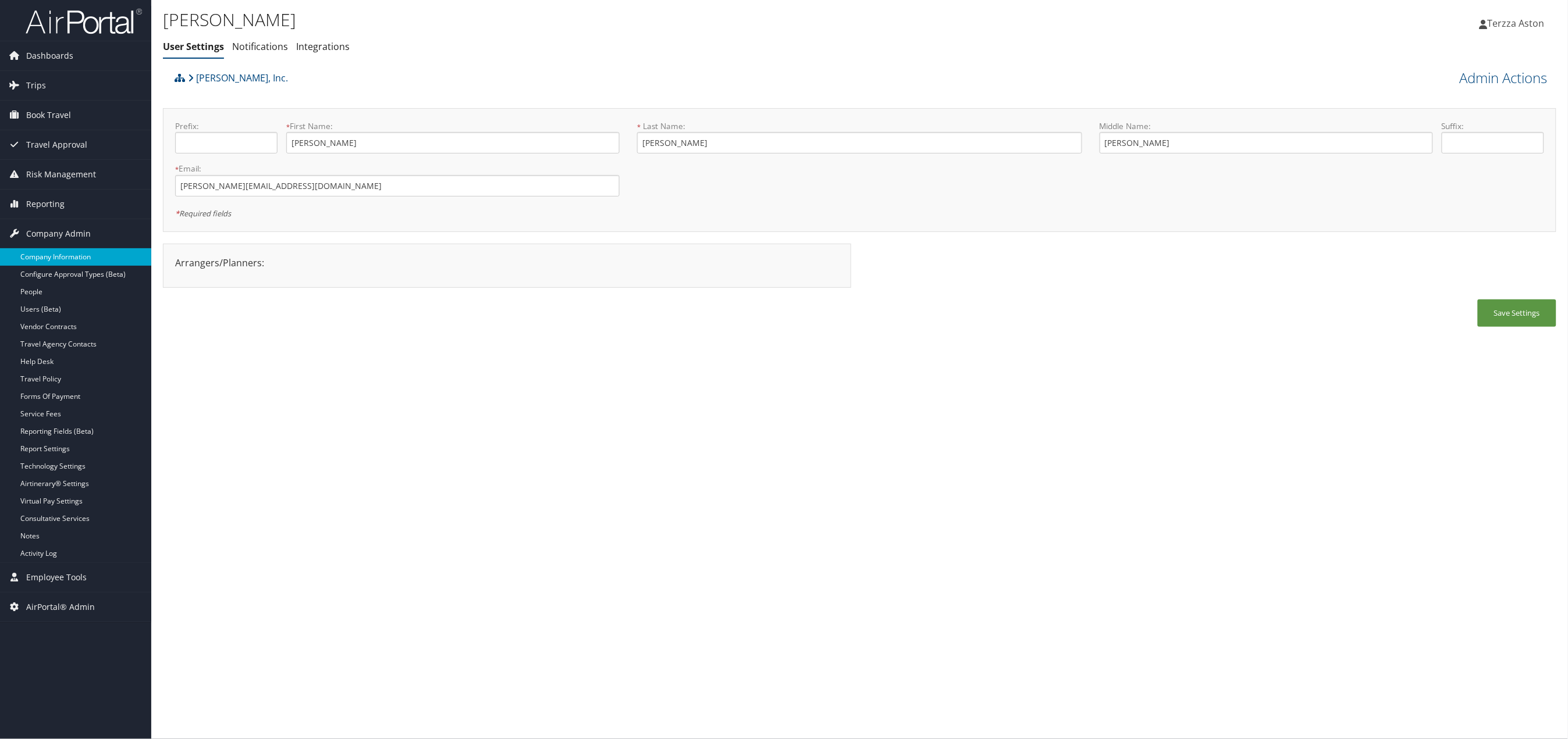
click at [63, 253] on link "Company Information" at bounding box center [75, 257] width 151 height 17
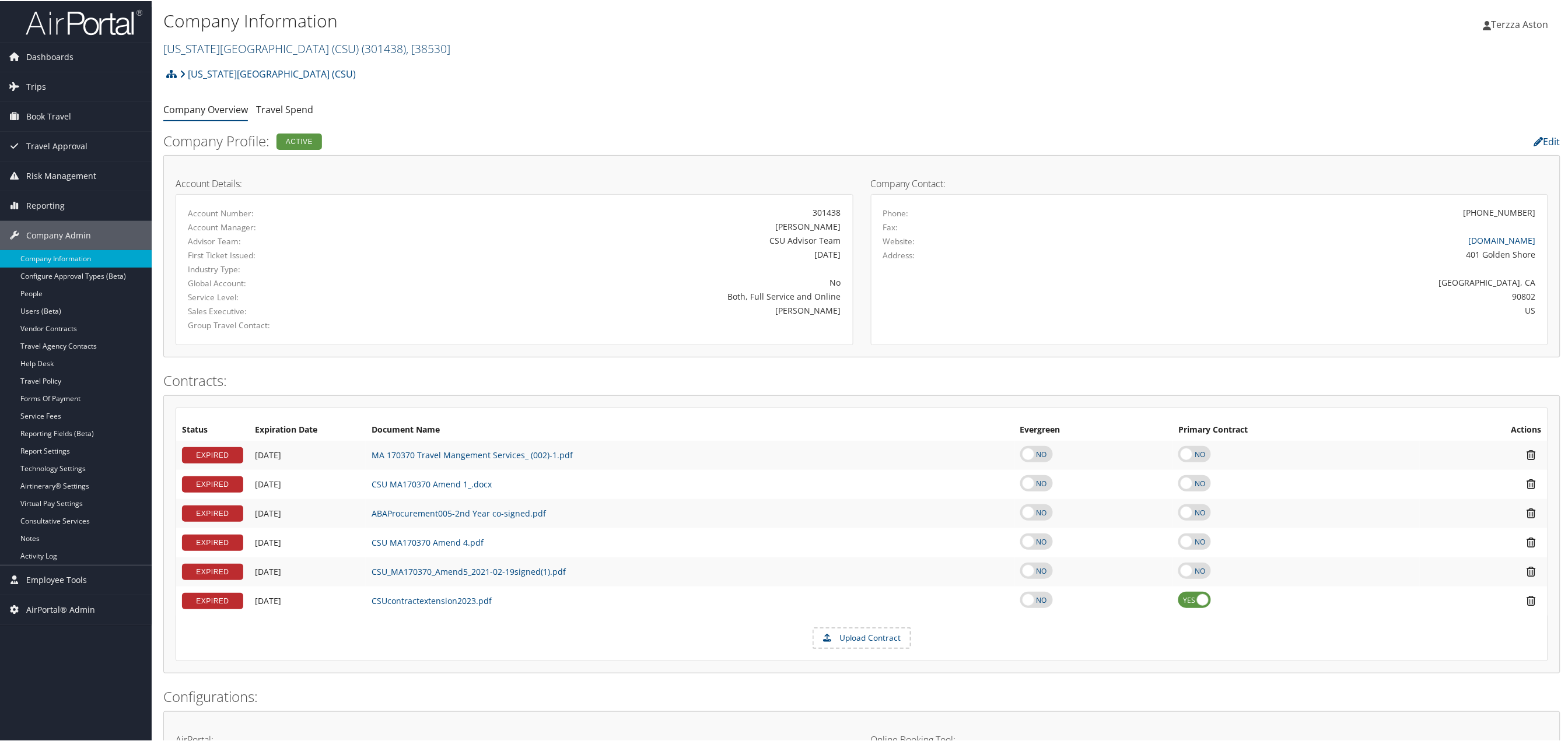
click at [246, 46] on link "[US_STATE][GEOGRAPHIC_DATA] (CSU) ( 301438 ) , [ 38530 ]" at bounding box center [306, 47] width 287 height 16
click at [202, 69] on input "search" at bounding box center [241, 69] width 154 height 22
type input "[US_STATE] virtual"
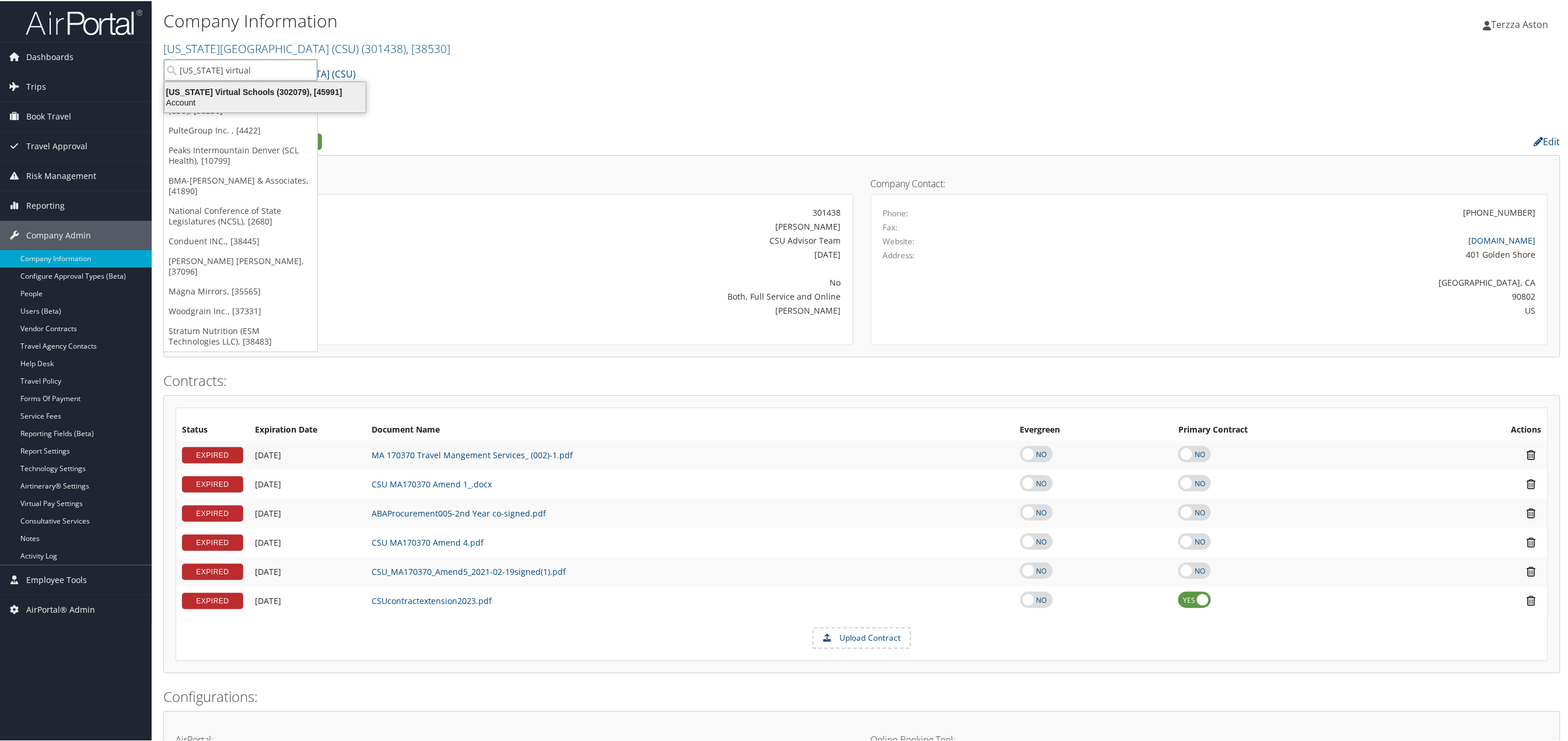
click at [204, 91] on div "[US_STATE] Virtual Schools (302079), [45991]" at bounding box center [265, 91] width 215 height 10
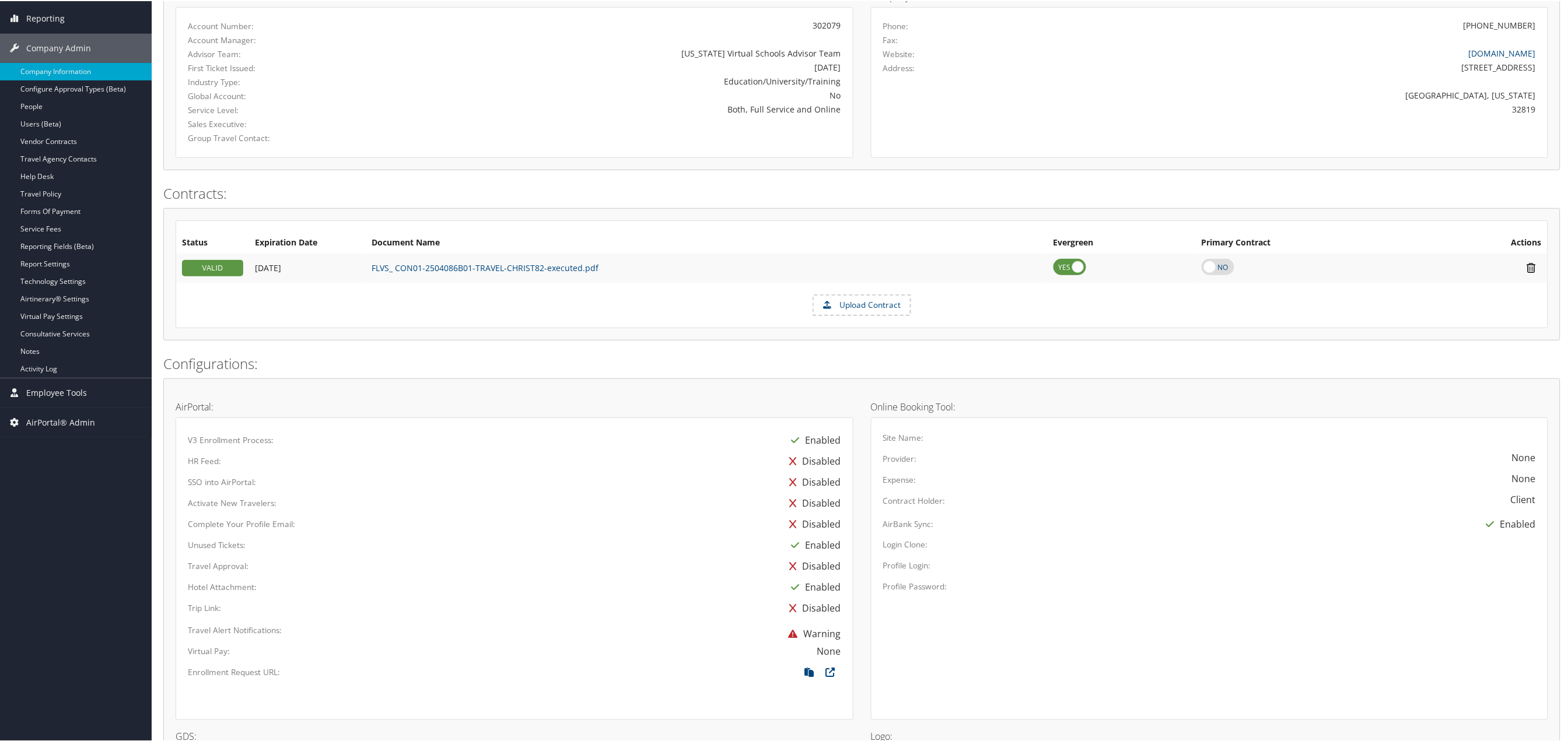
scroll to position [412, 0]
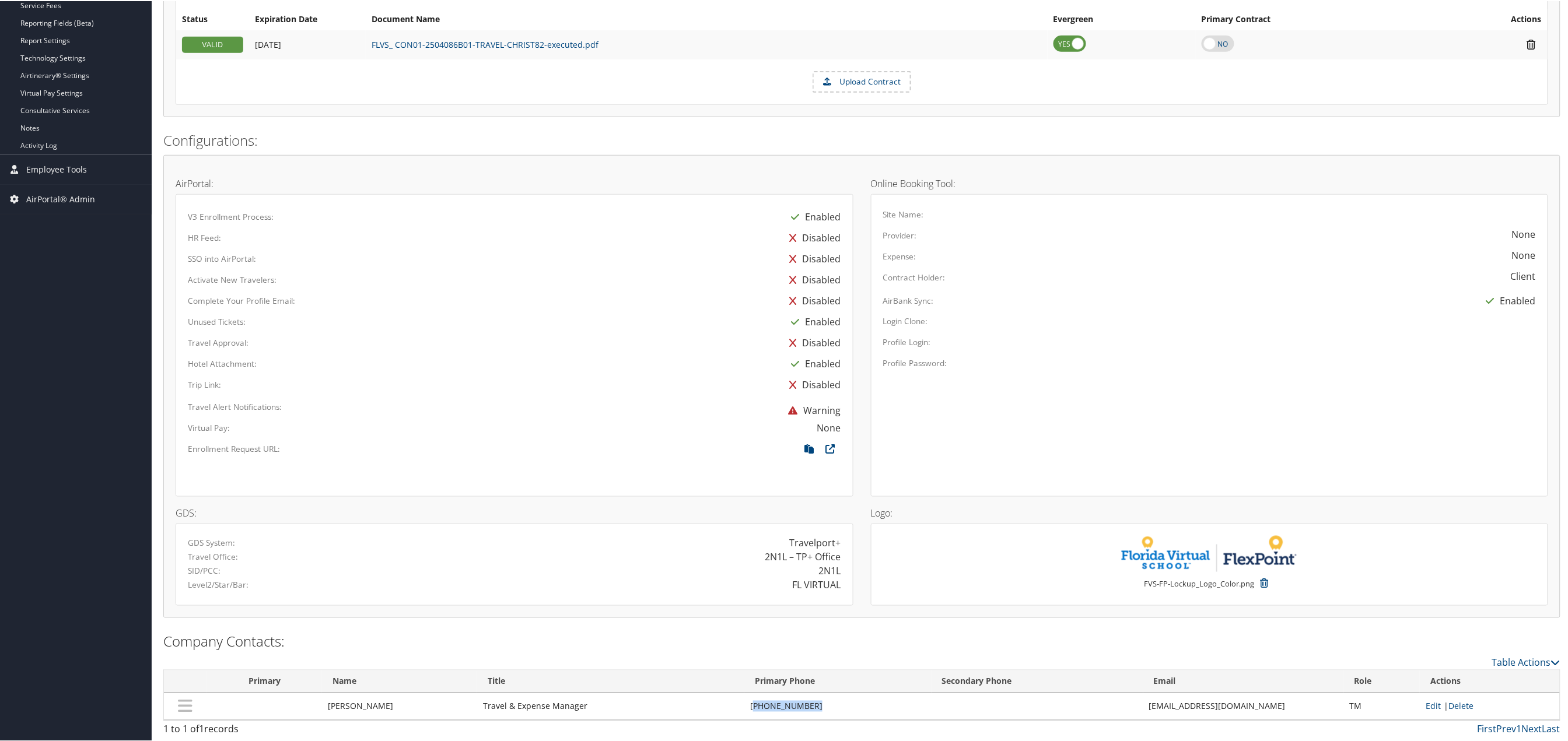
drag, startPoint x: 753, startPoint y: 708, endPoint x: 805, endPoint y: 704, distance: 52.2
click at [805, 704] on td "(407) 513-3401" at bounding box center [838, 705] width 187 height 27
copy td "407) 513-3401"
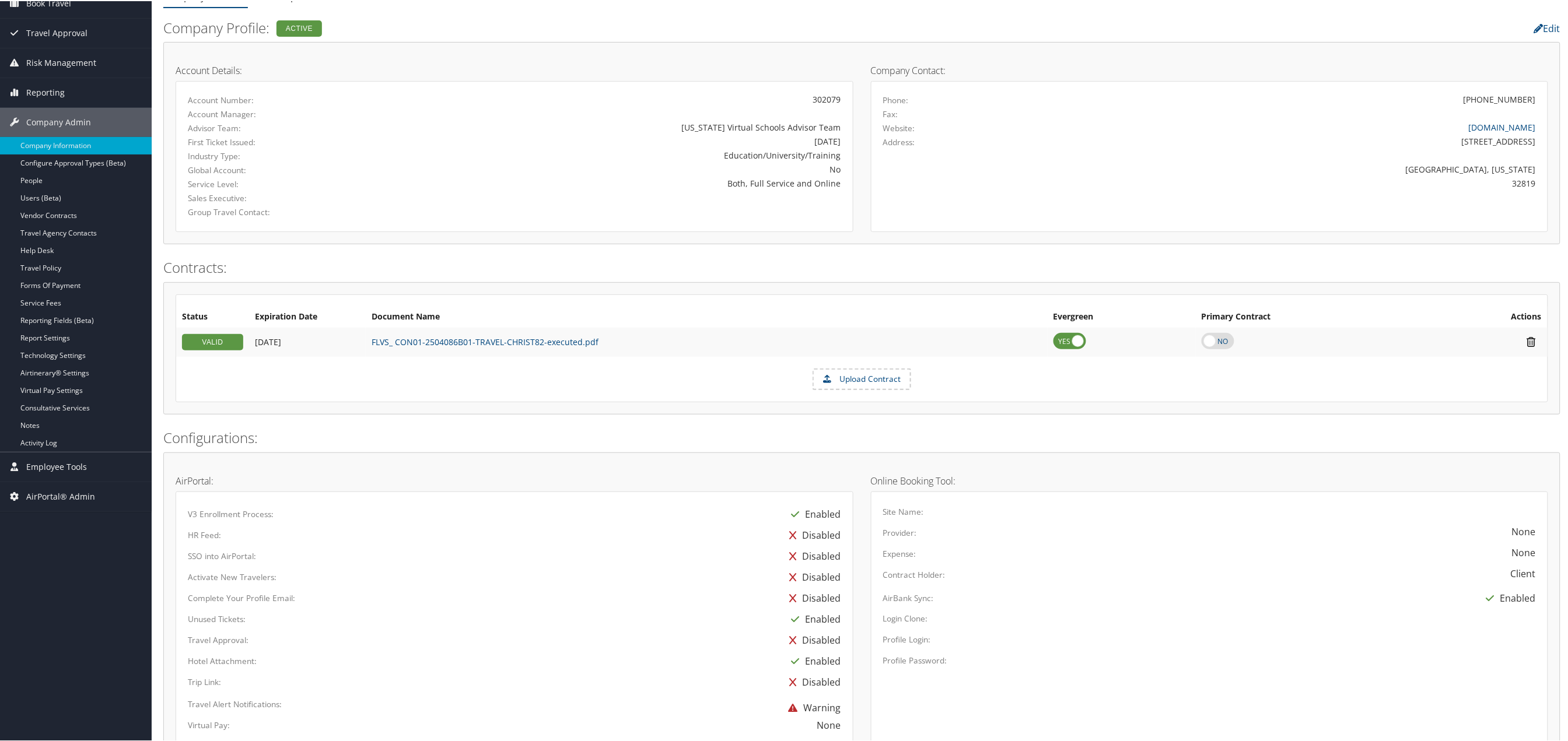
scroll to position [0, 0]
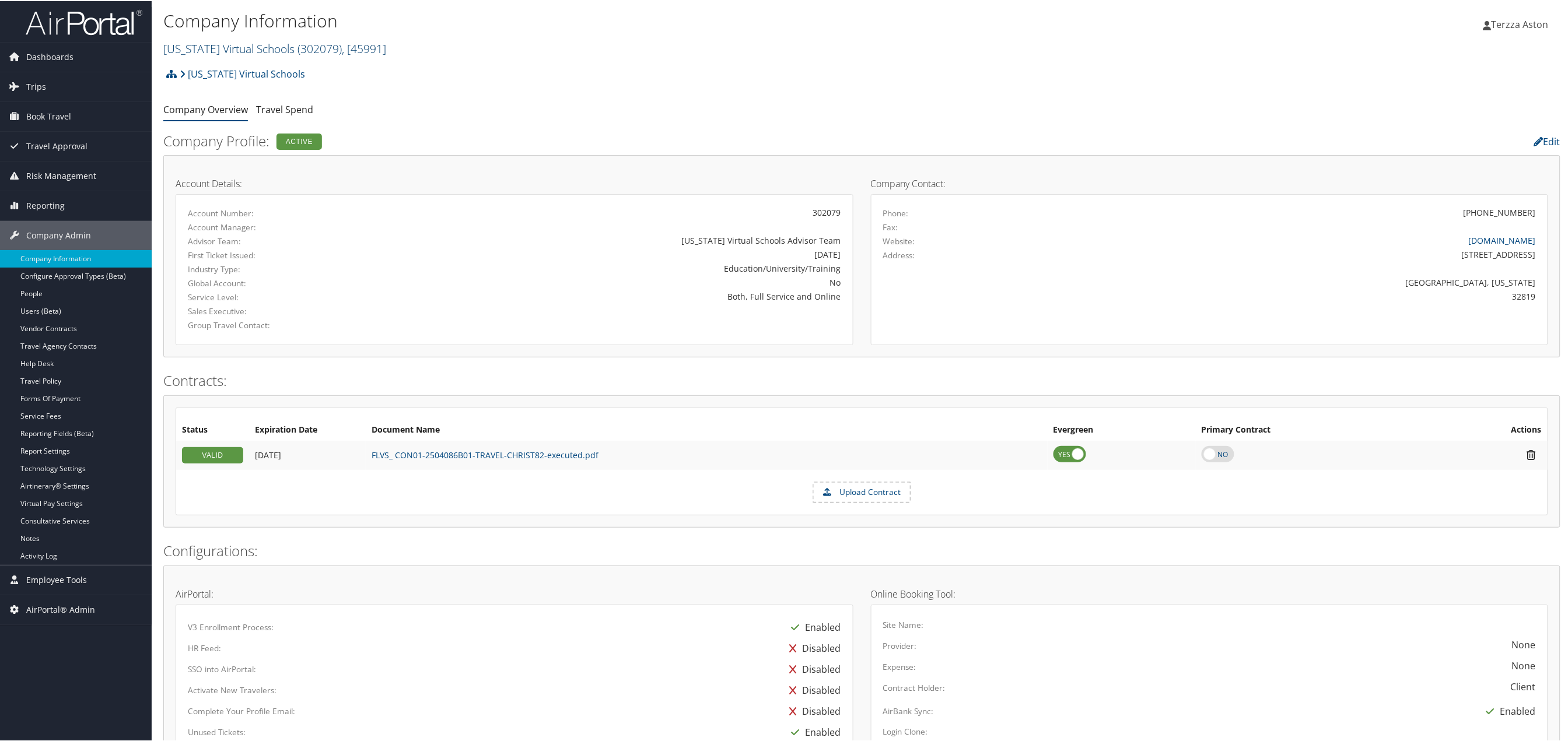
click at [231, 47] on link "Florida Virtual Schools ( 302079 ) , [ 45991 ]" at bounding box center [274, 47] width 223 height 16
click at [204, 71] on input "search" at bounding box center [241, 69] width 154 height 22
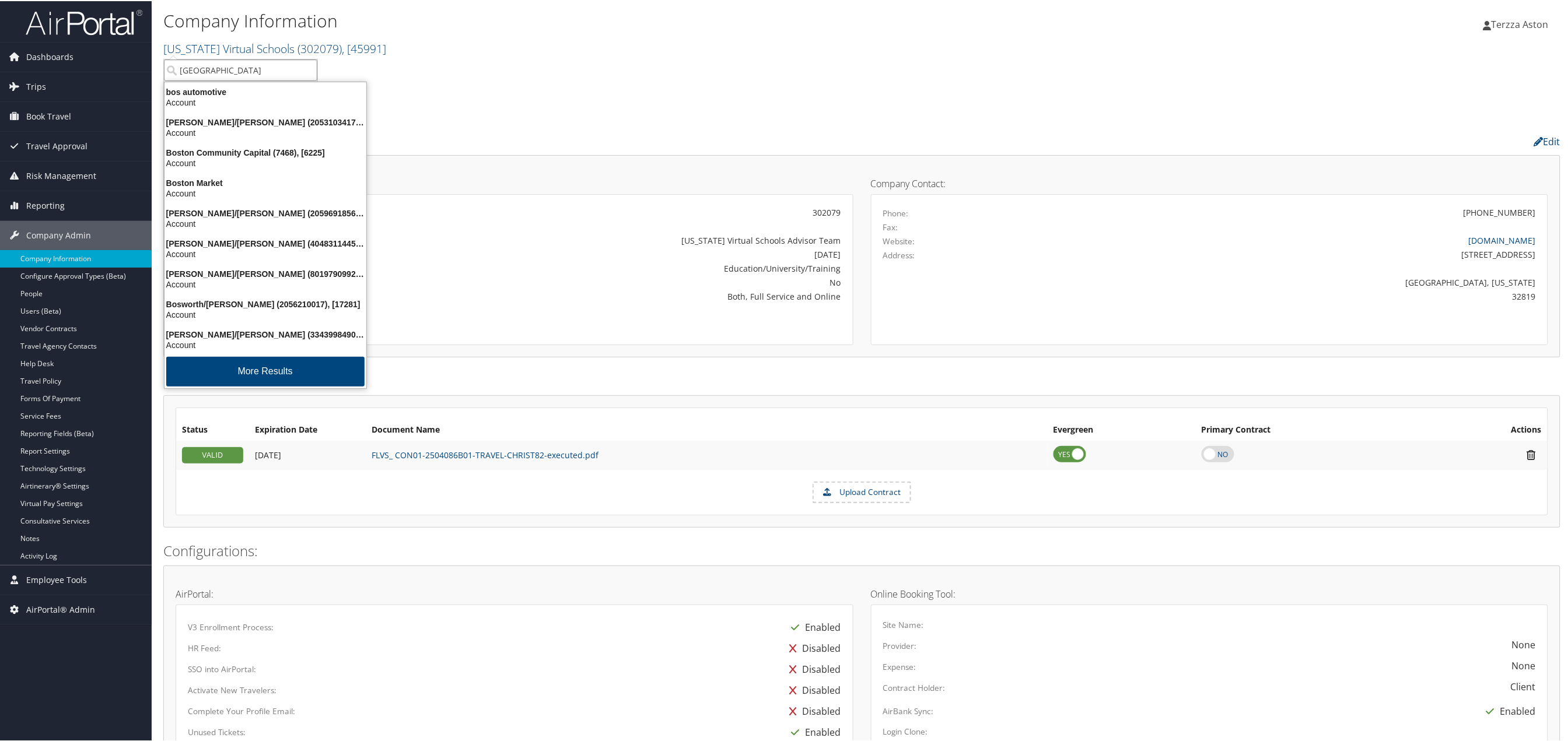
type input "boston u"
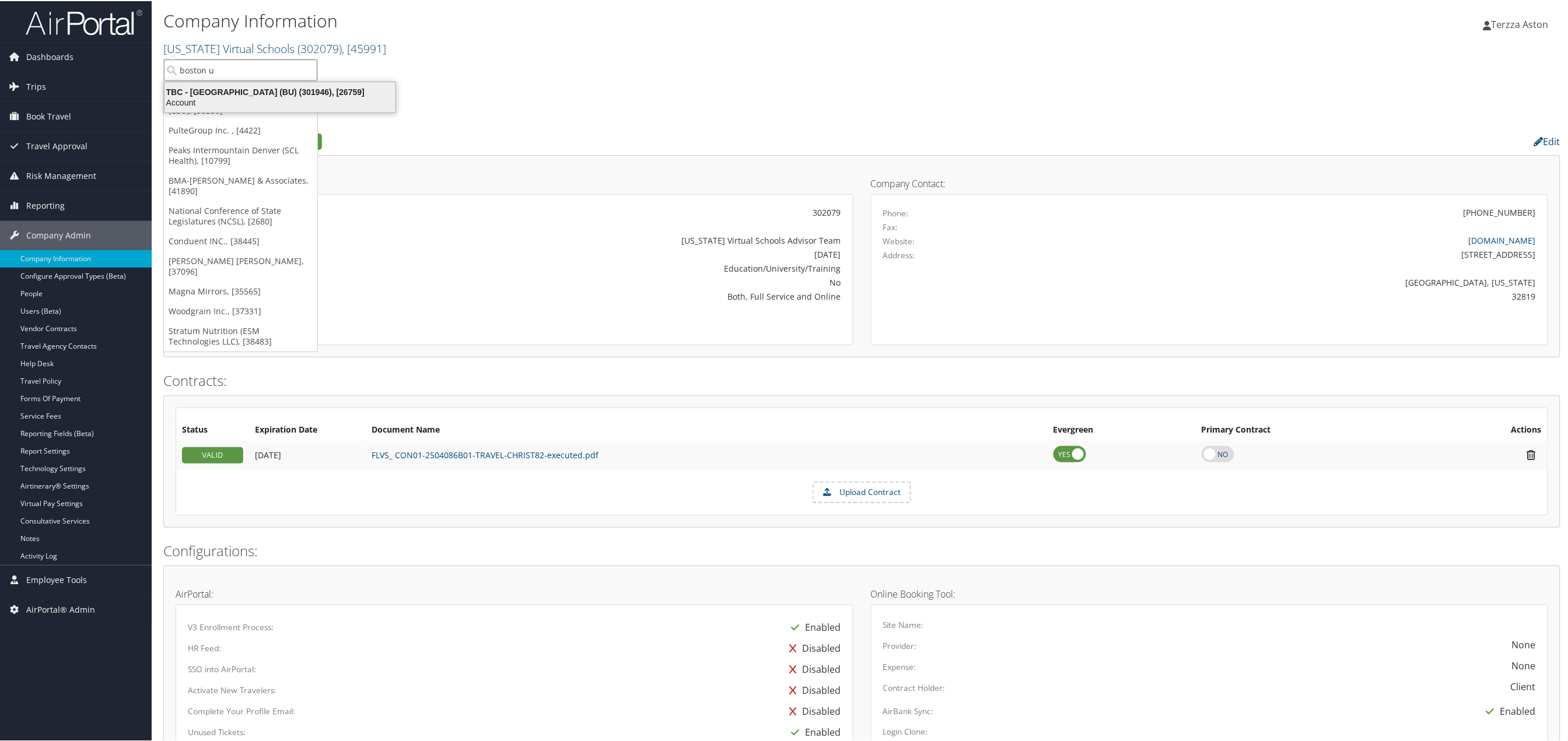
click at [218, 91] on div "TBC - Boston University (BU) (301946), [26759]" at bounding box center [280, 91] width 245 height 10
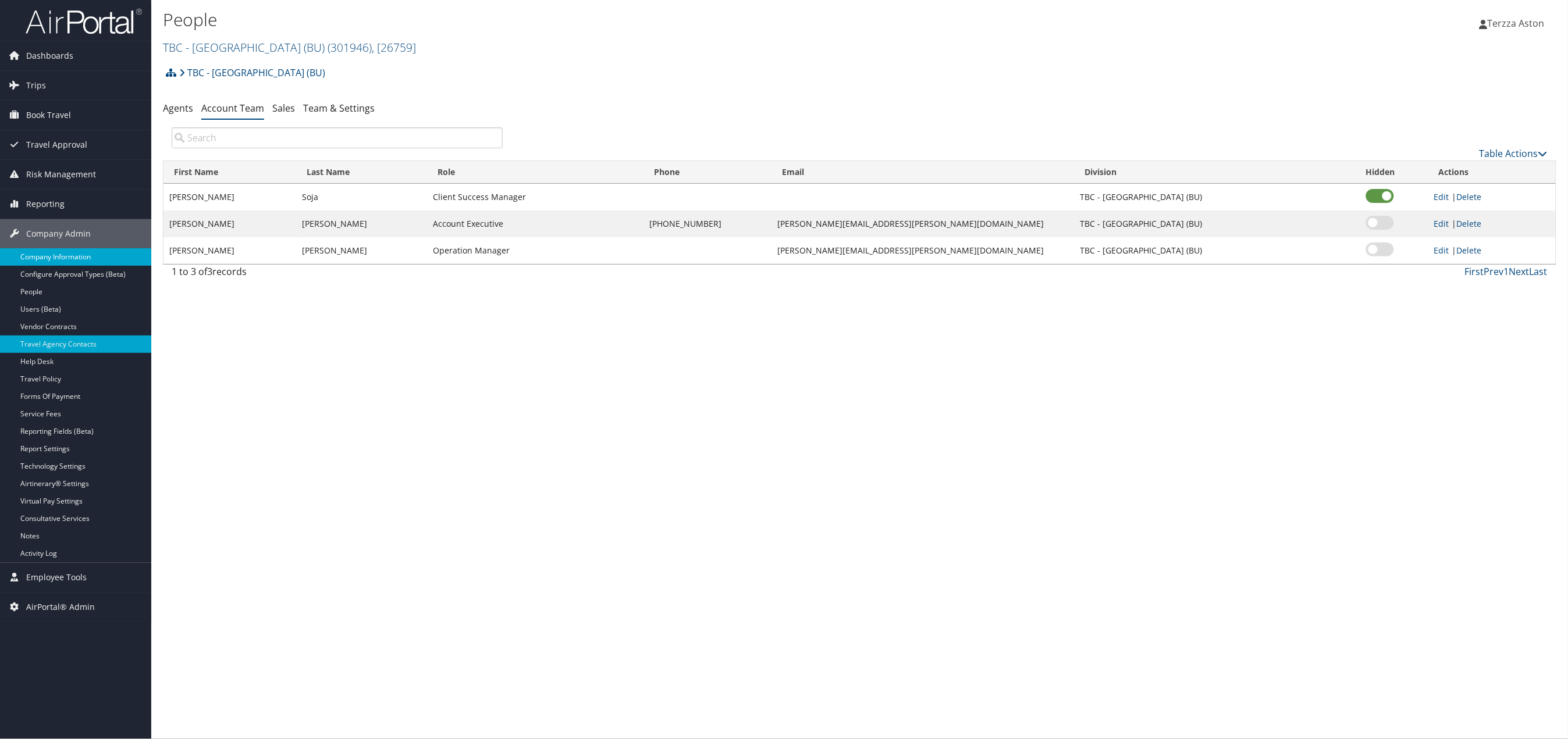
click at [74, 257] on link "Company Information" at bounding box center [75, 257] width 151 height 17
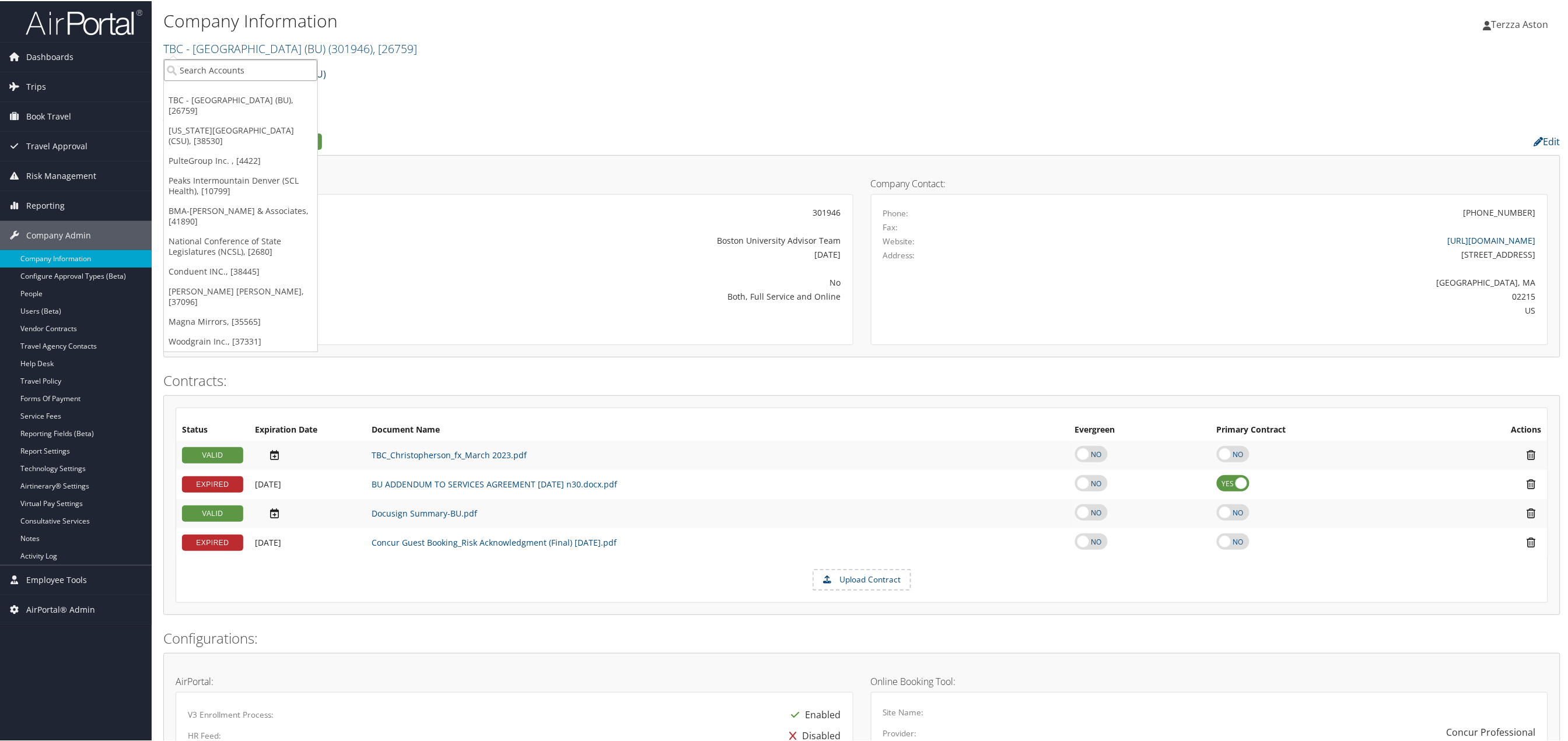
click at [218, 73] on input "search" at bounding box center [241, 69] width 154 height 22
type input "goosehead"
drag, startPoint x: 237, startPoint y: 73, endPoint x: 131, endPoint y: 75, distance: 106.0
click at [131, 75] on div "Dashboards AirPortal 360™ (Manager) AirPortal 360™ (Agent) My Travel Dashboard …" at bounding box center [786, 685] width 1572 height 1370
click at [233, 46] on link "TBC - Boston University (BU) ( 301946 ) , [ 26759 ]" at bounding box center [290, 47] width 254 height 16
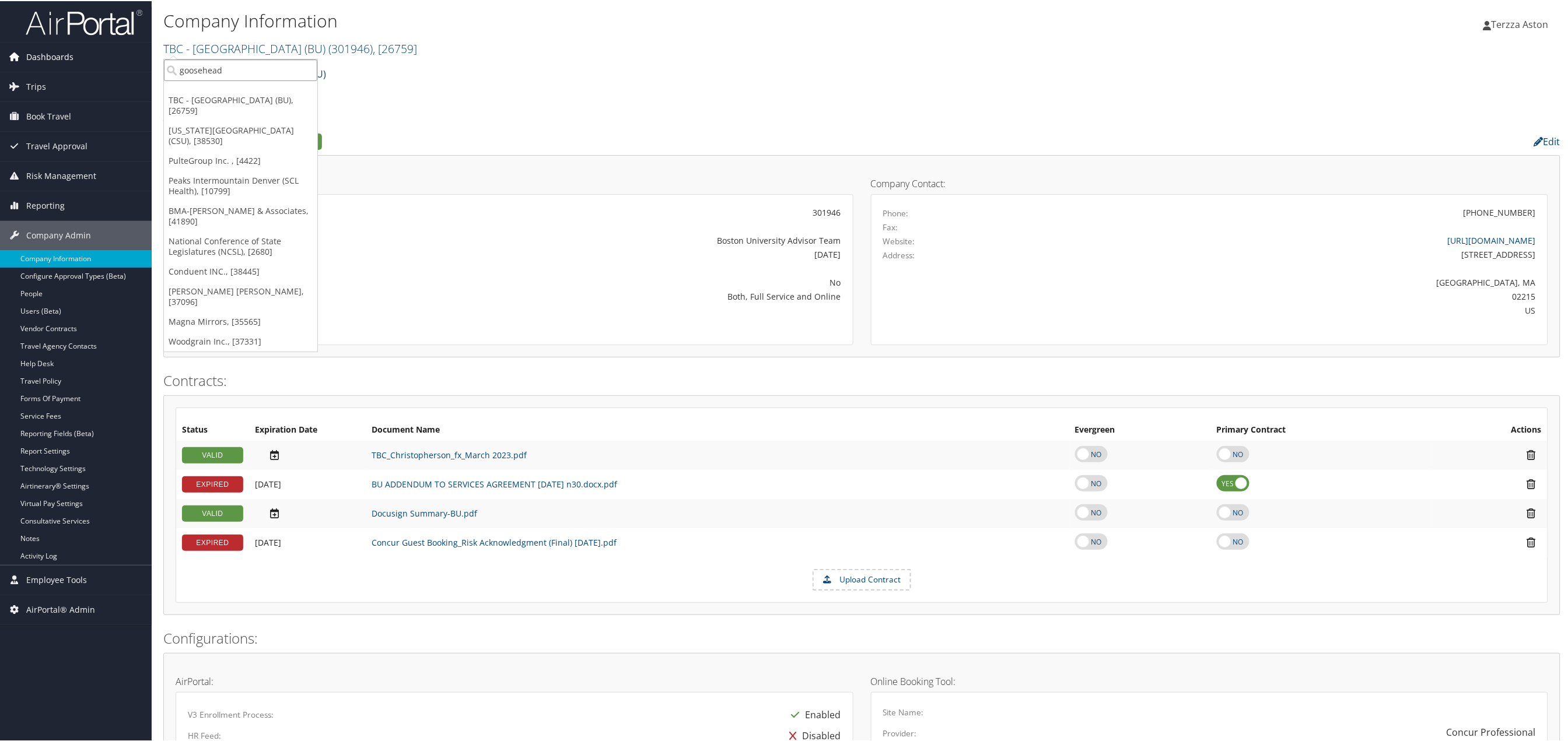
drag, startPoint x: 233, startPoint y: 61, endPoint x: 149, endPoint y: 68, distance: 84.3
click at [149, 68] on div "Dashboards AirPortal 360™ (Manager) AirPortal 360™ (Agent) My Travel Dashboard …" at bounding box center [786, 685] width 1572 height 1370
click at [237, 43] on link "TBC - Boston University (BU) ( 301946 ) , [ 26759 ]" at bounding box center [290, 47] width 254 height 16
click at [264, 69] on input "goosehead" at bounding box center [241, 69] width 154 height 22
type input "goosehea"
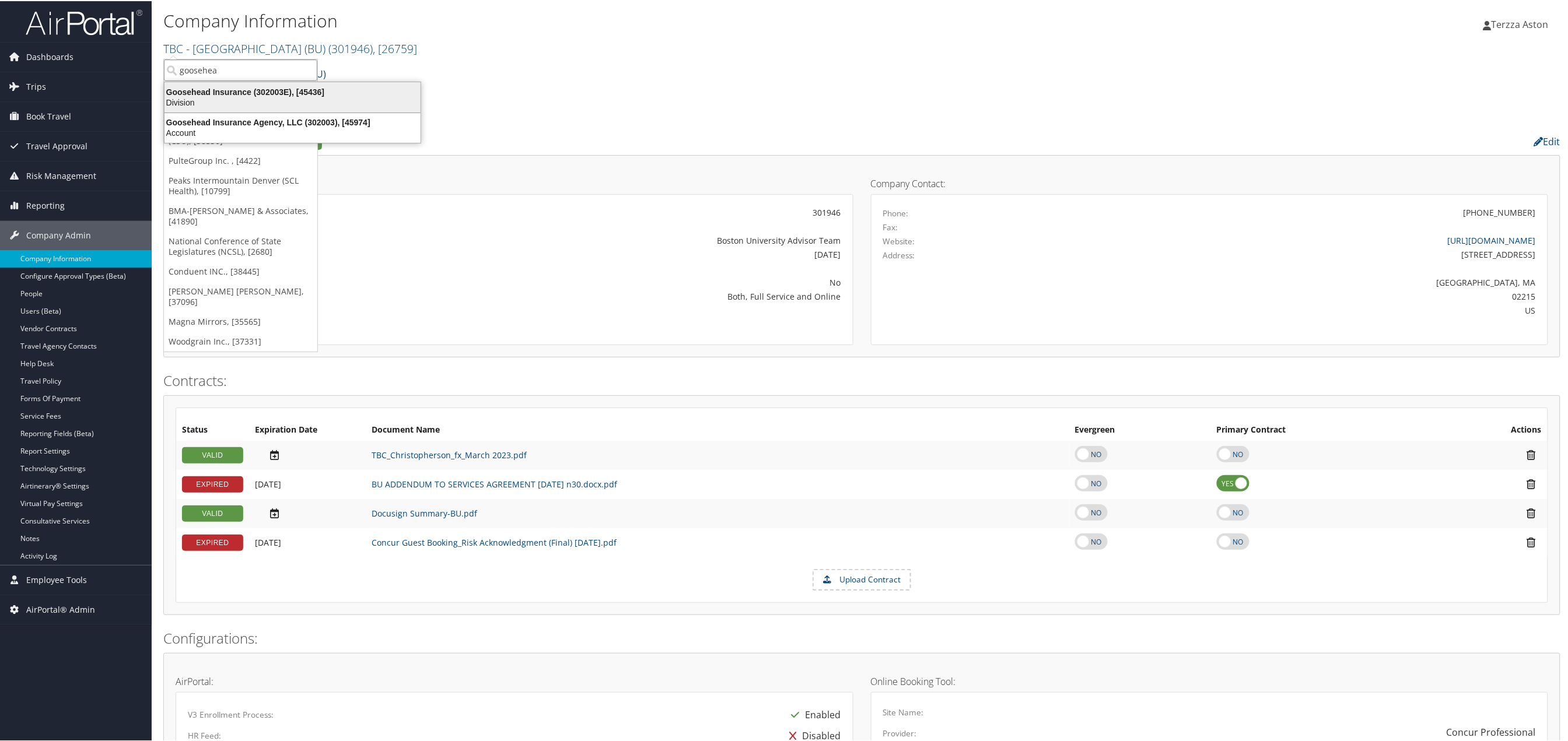
click at [253, 86] on div "Goosehead Insurance (302003E), [45436]" at bounding box center [292, 91] width 270 height 10
